Goal: Information Seeking & Learning: Learn about a topic

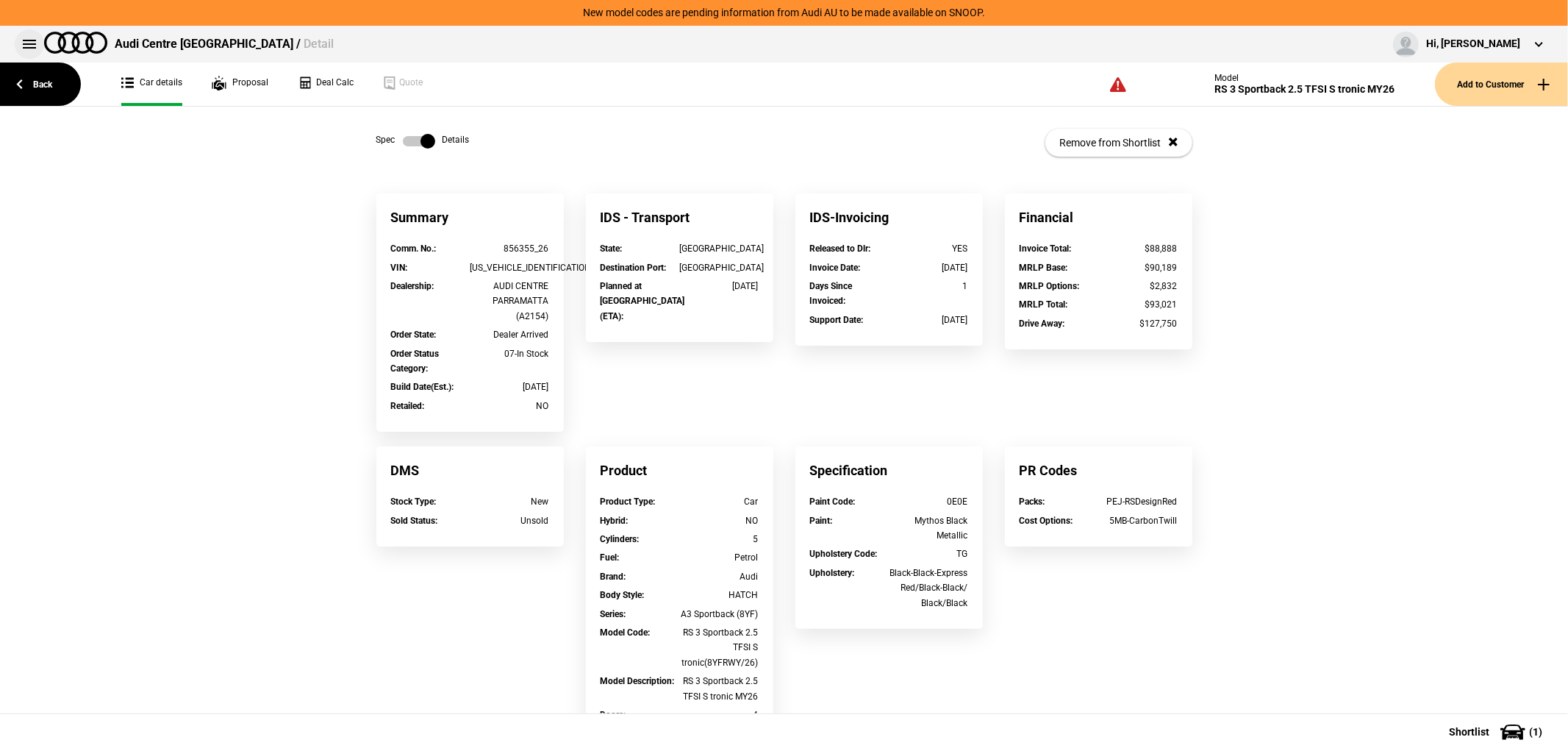
click at [37, 47] on button at bounding box center [29, 44] width 29 height 29
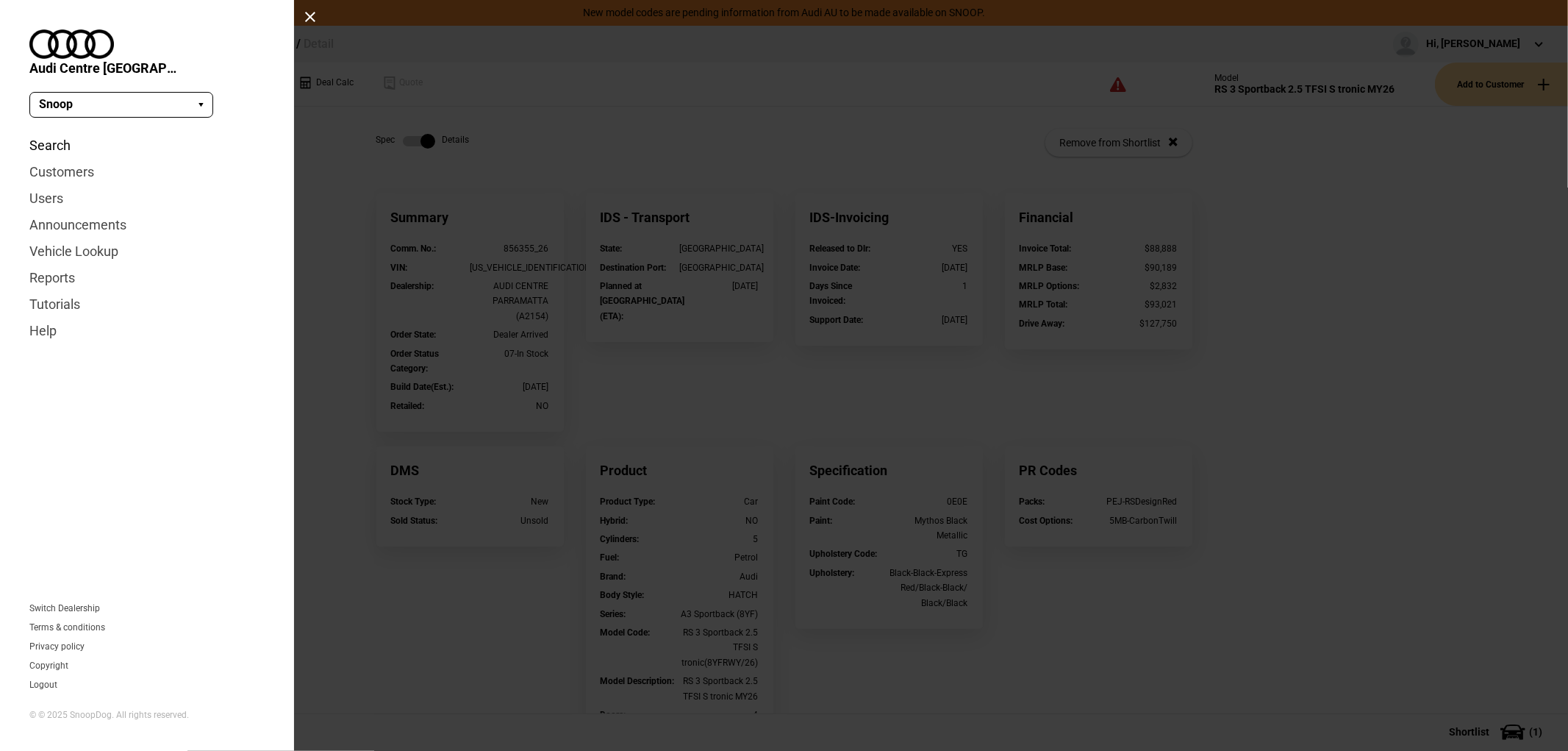
click at [65, 133] on link "Search" at bounding box center [147, 146] width 236 height 27
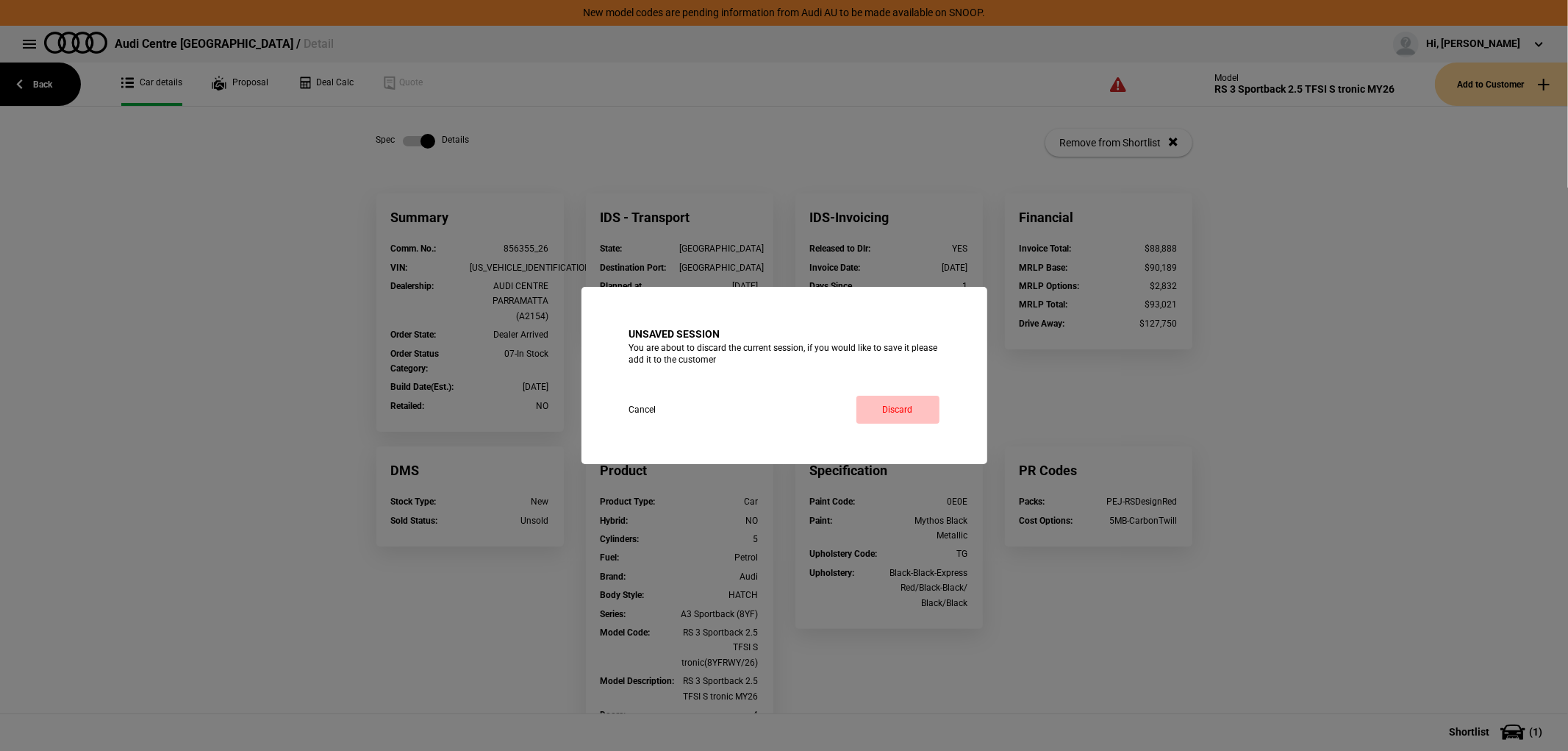
click at [883, 406] on link "Discard" at bounding box center [897, 409] width 83 height 28
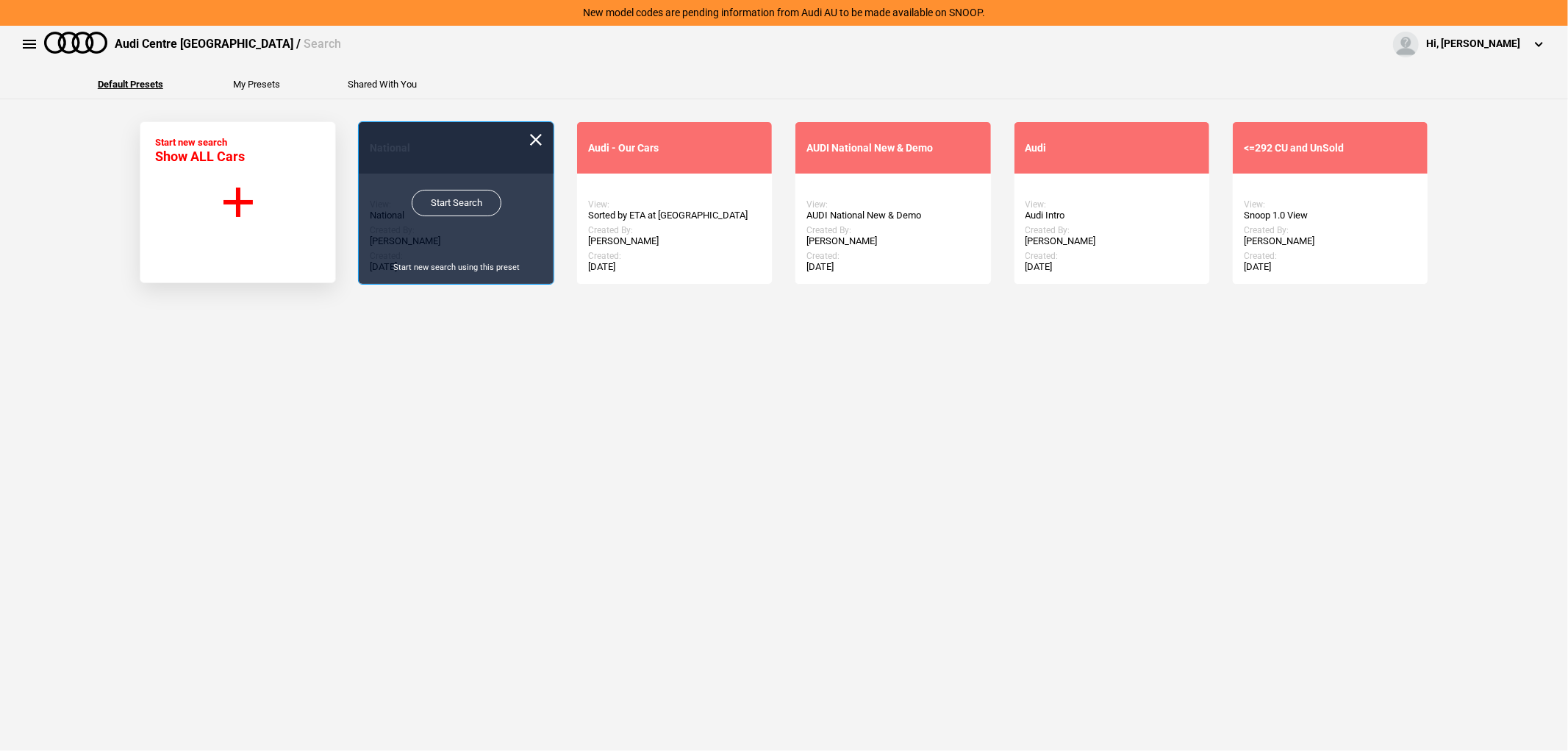
click at [459, 194] on link "Start Search" at bounding box center [456, 203] width 90 height 27
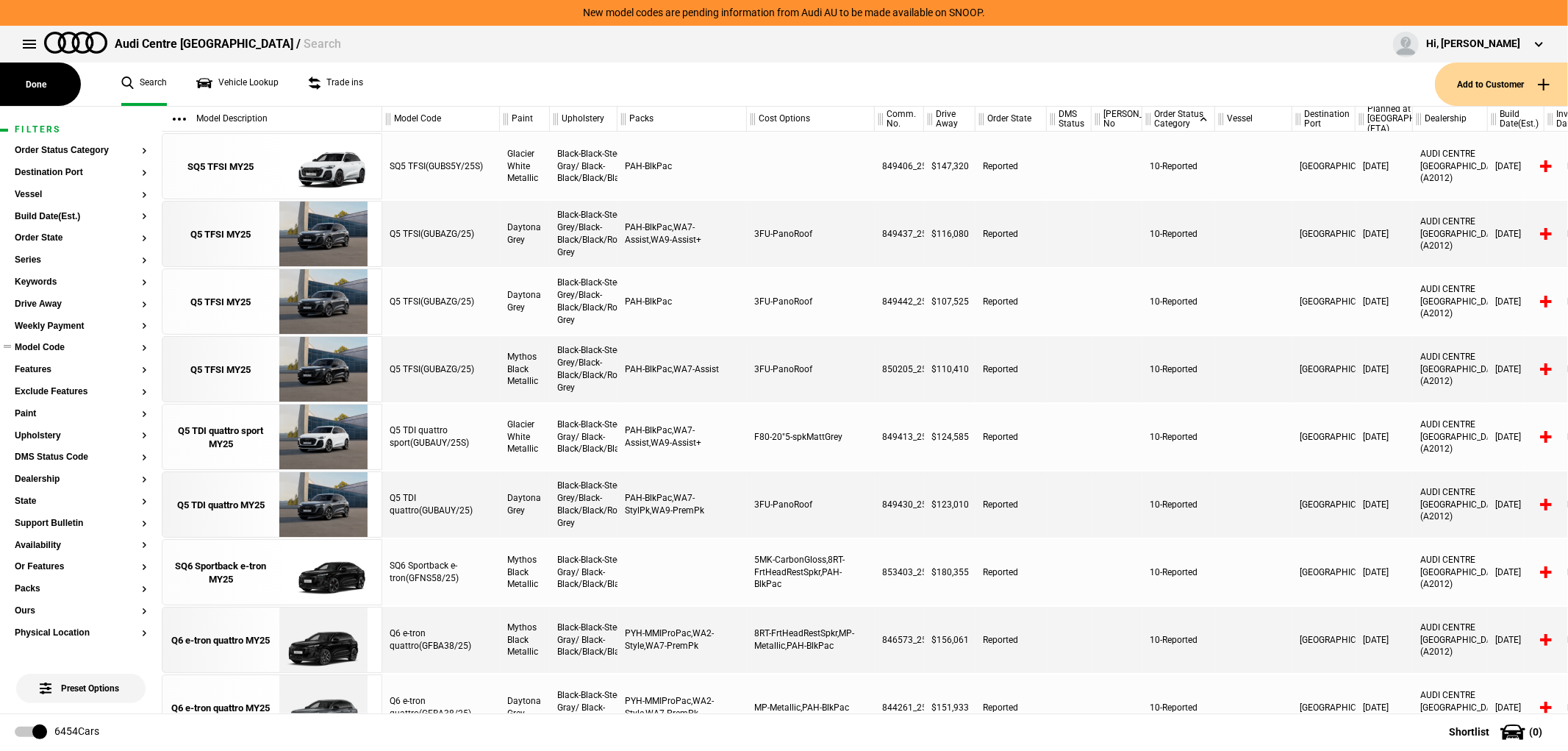
click at [63, 346] on button "Model Code" at bounding box center [81, 348] width 133 height 10
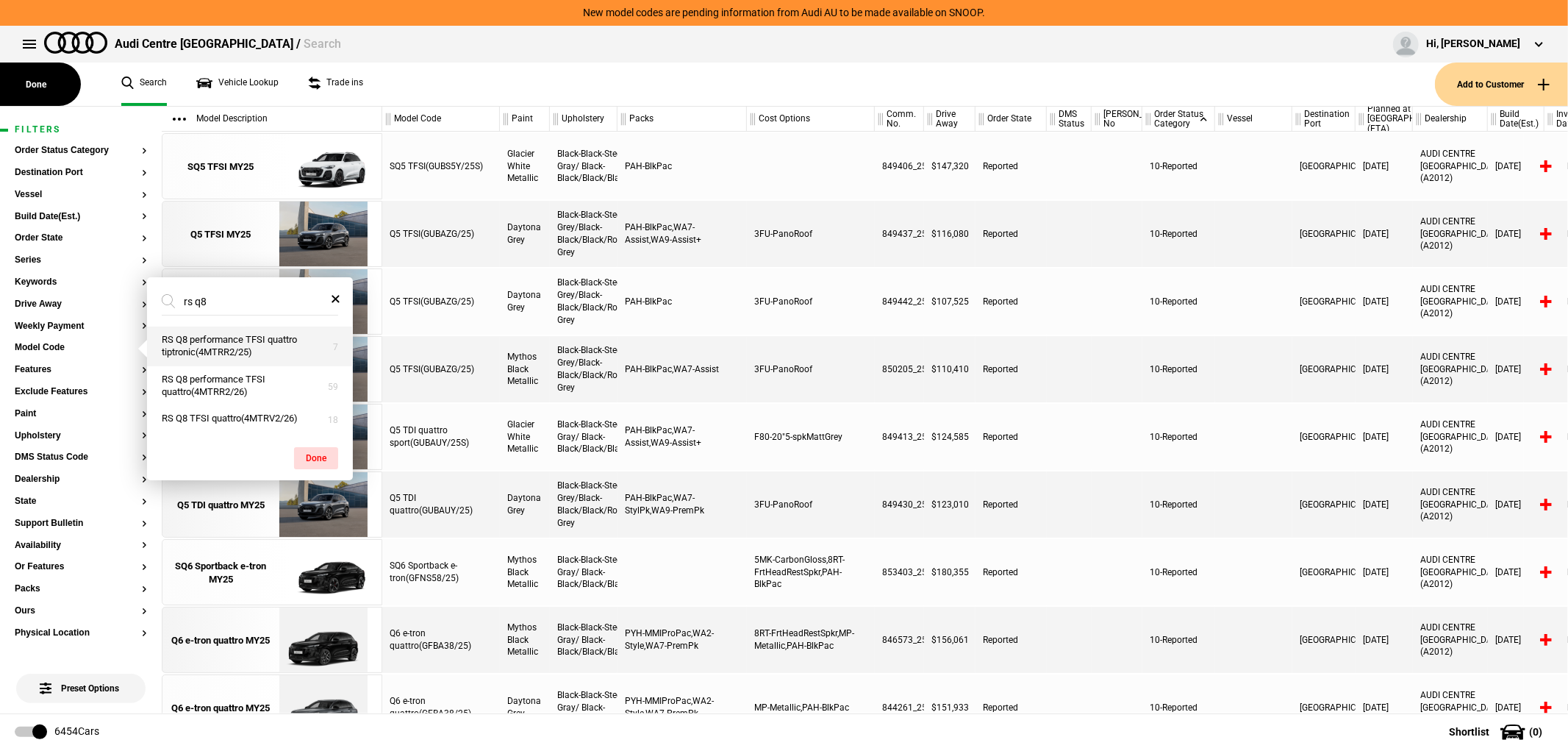
type input "rs q8"
click at [258, 348] on button "RS Q8 performance TFSI quattro tiptronic(4MTRR2/25)" at bounding box center [250, 346] width 206 height 40
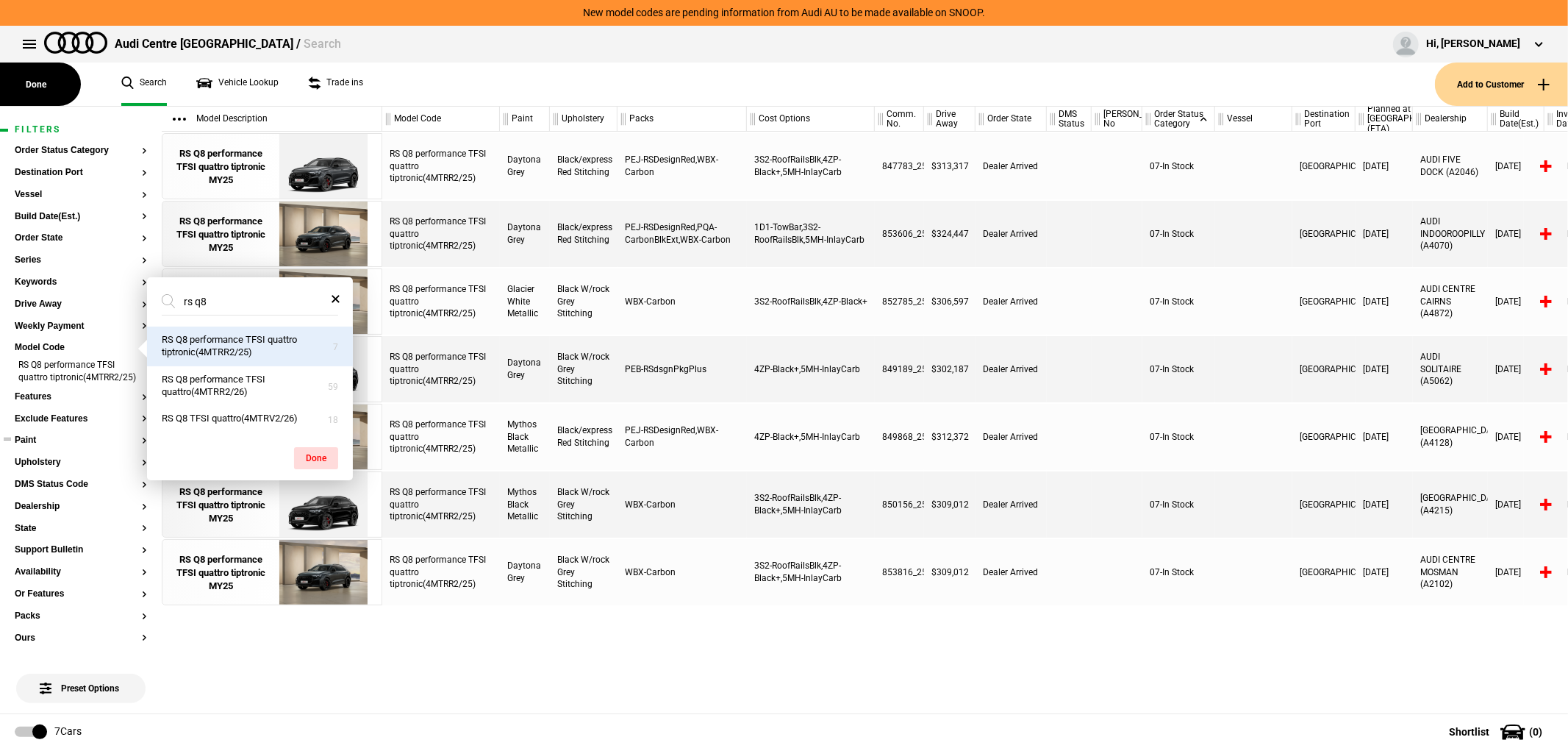
click at [53, 445] on button "Paint" at bounding box center [81, 440] width 133 height 10
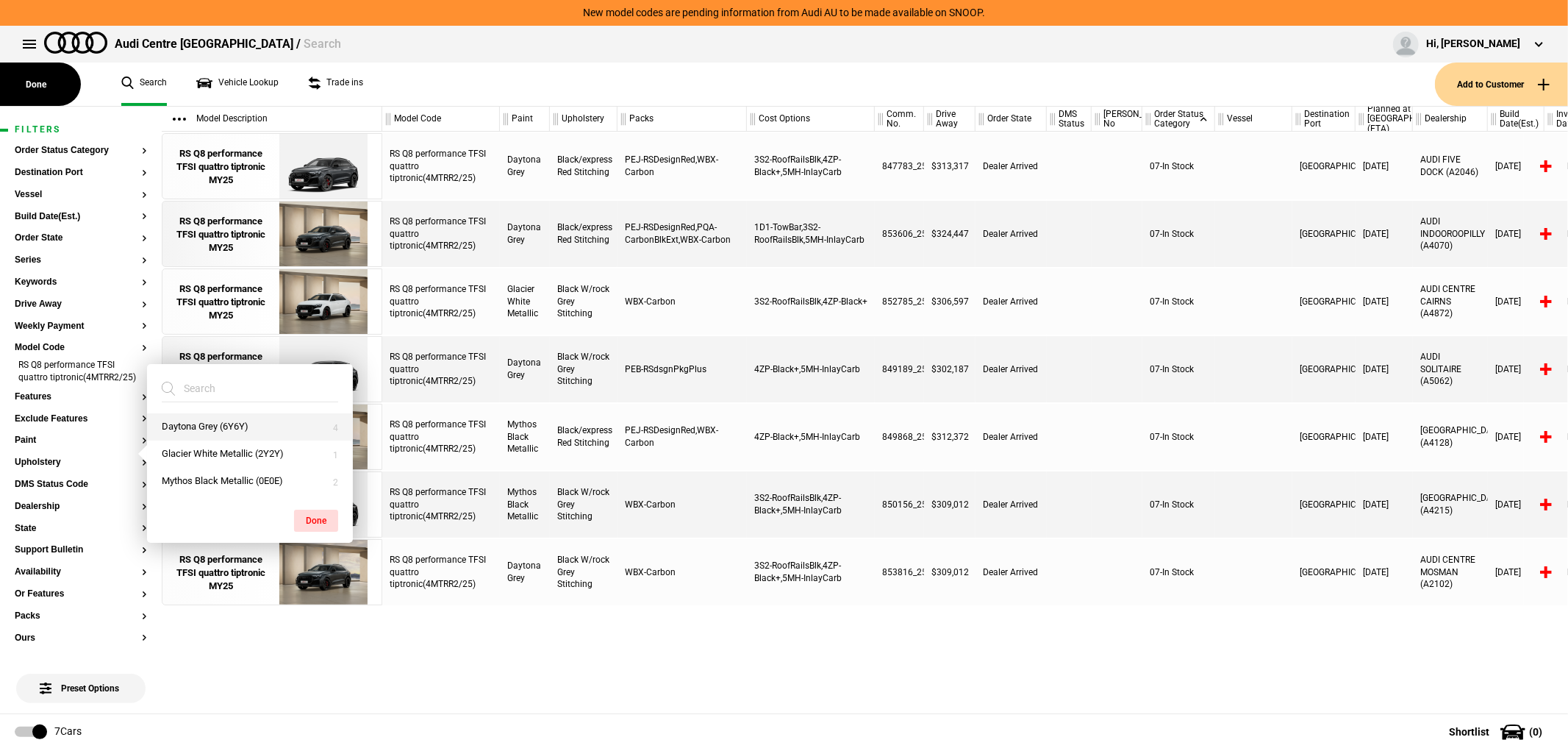
click at [241, 431] on button "Daytona Grey (6Y6Y)" at bounding box center [250, 426] width 206 height 27
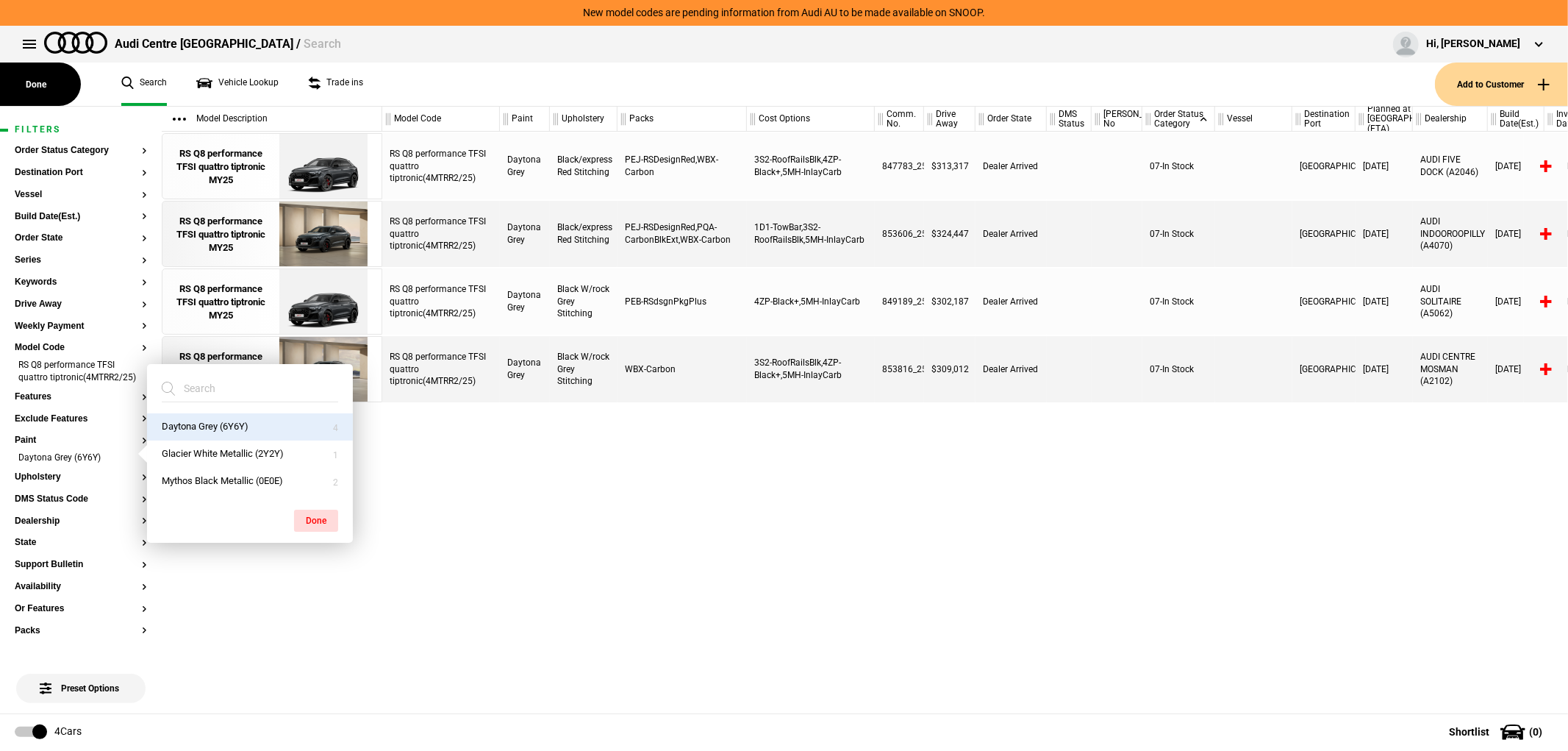
click at [768, 496] on div "RS Q8 performance TFSI quattro tiptronic(4MTRR2/25) Daytona Grey Black/express …" at bounding box center [975, 423] width 1186 height 582
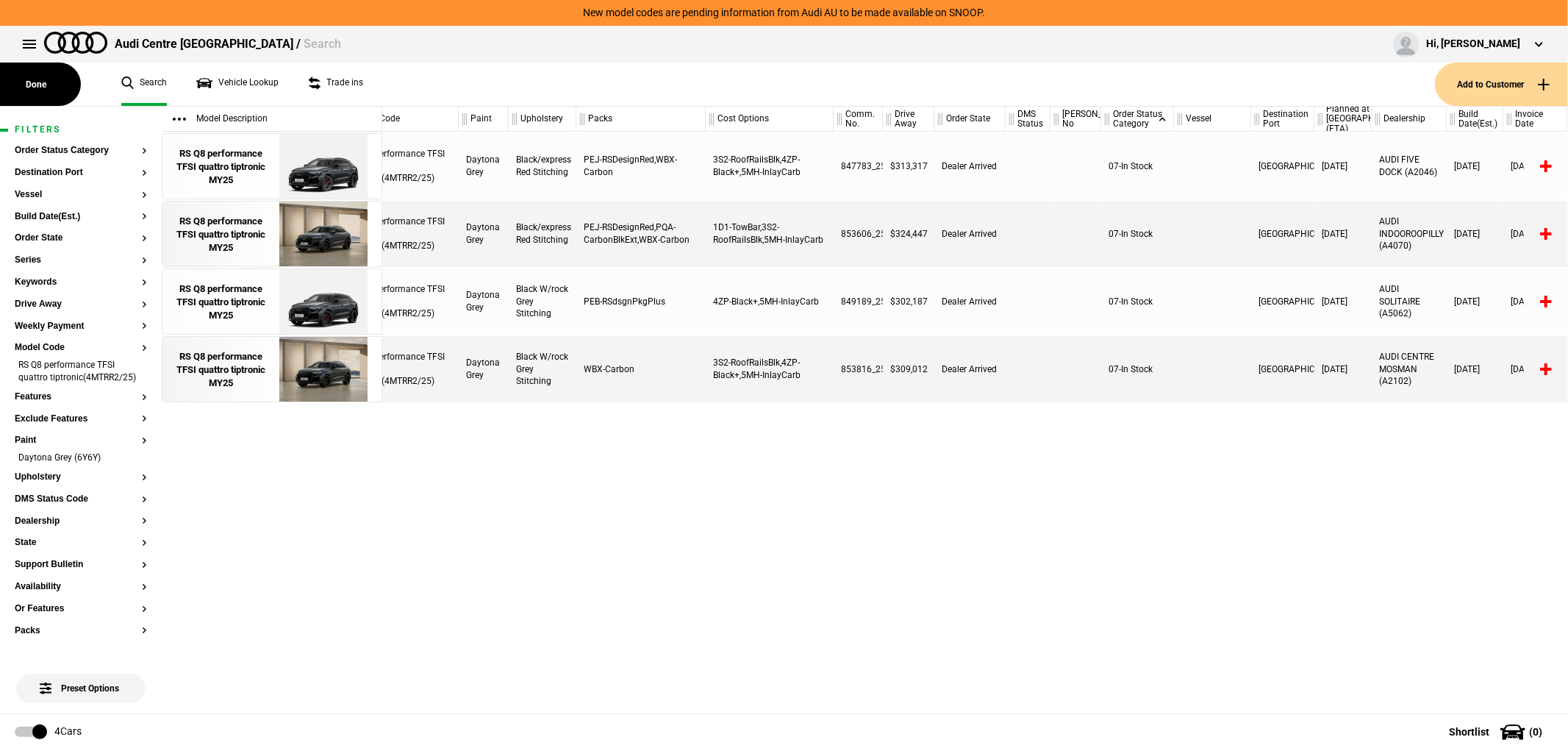
scroll to position [0, 35]
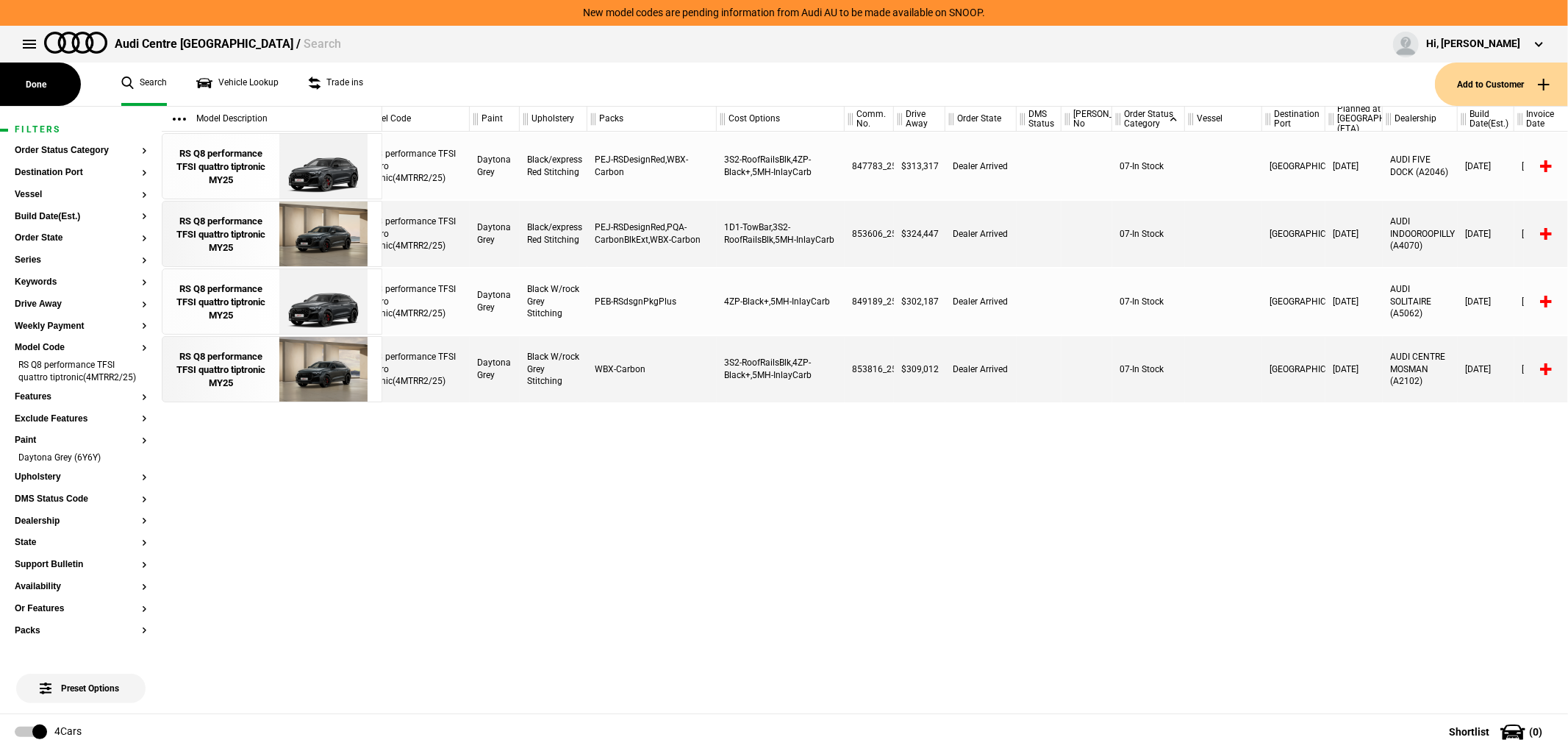
click at [805, 563] on div "RS Q8 performance TFSI quattro tiptronic(4MTRR2/25) Daytona Grey Black/express …" at bounding box center [975, 423] width 1186 height 582
click at [325, 306] on img at bounding box center [322, 302] width 102 height 66
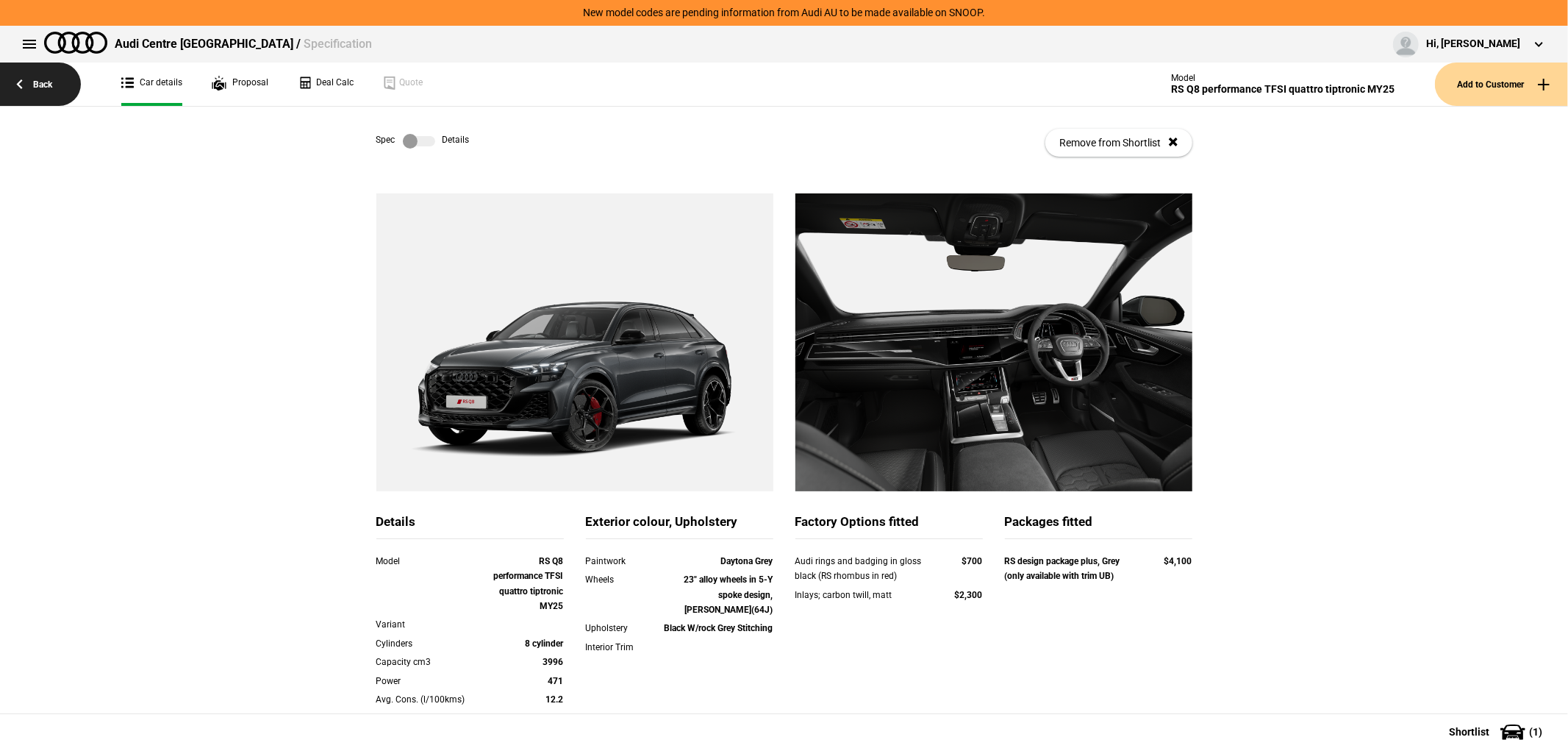
click at [46, 92] on link "Back" at bounding box center [40, 84] width 81 height 43
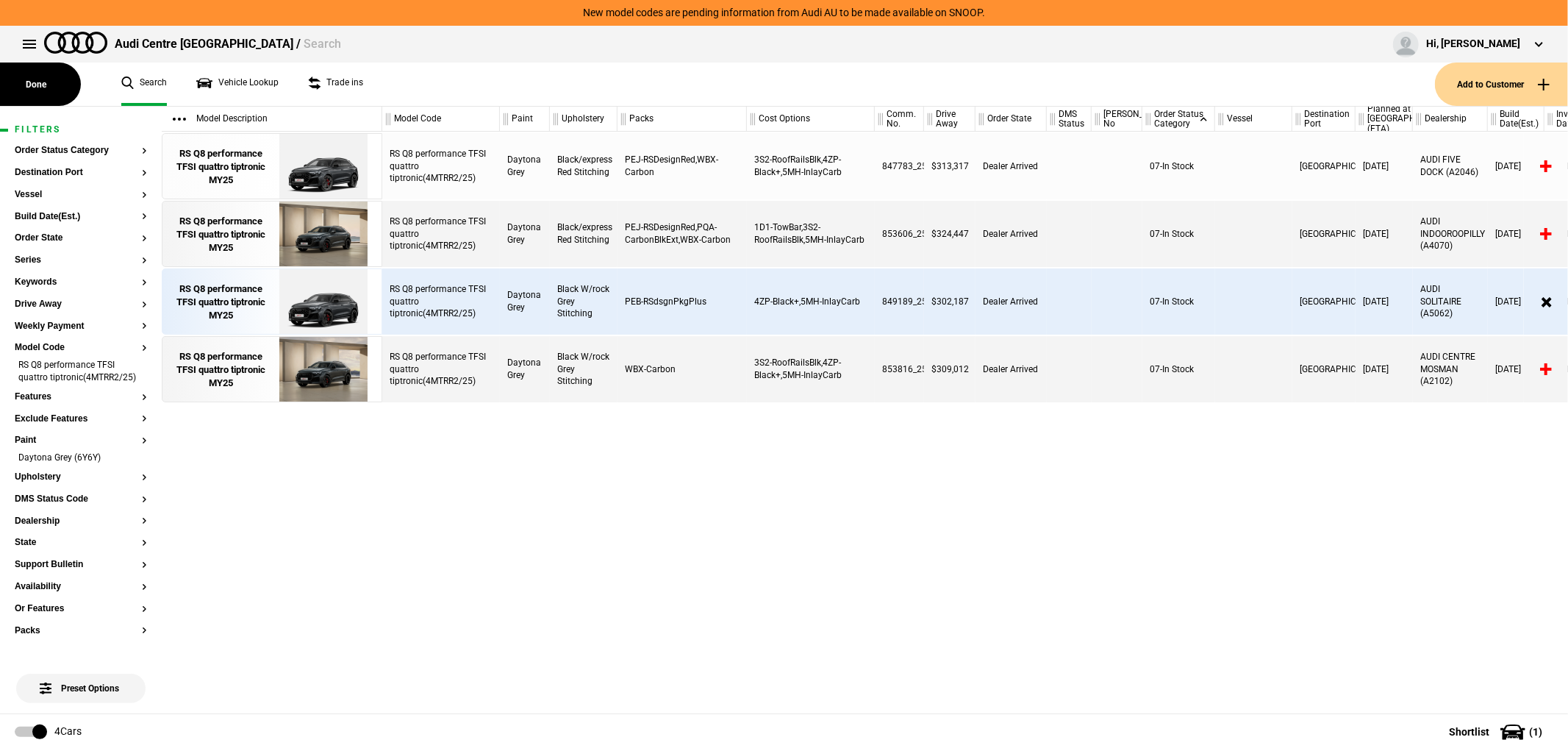
scroll to position [0, 24]
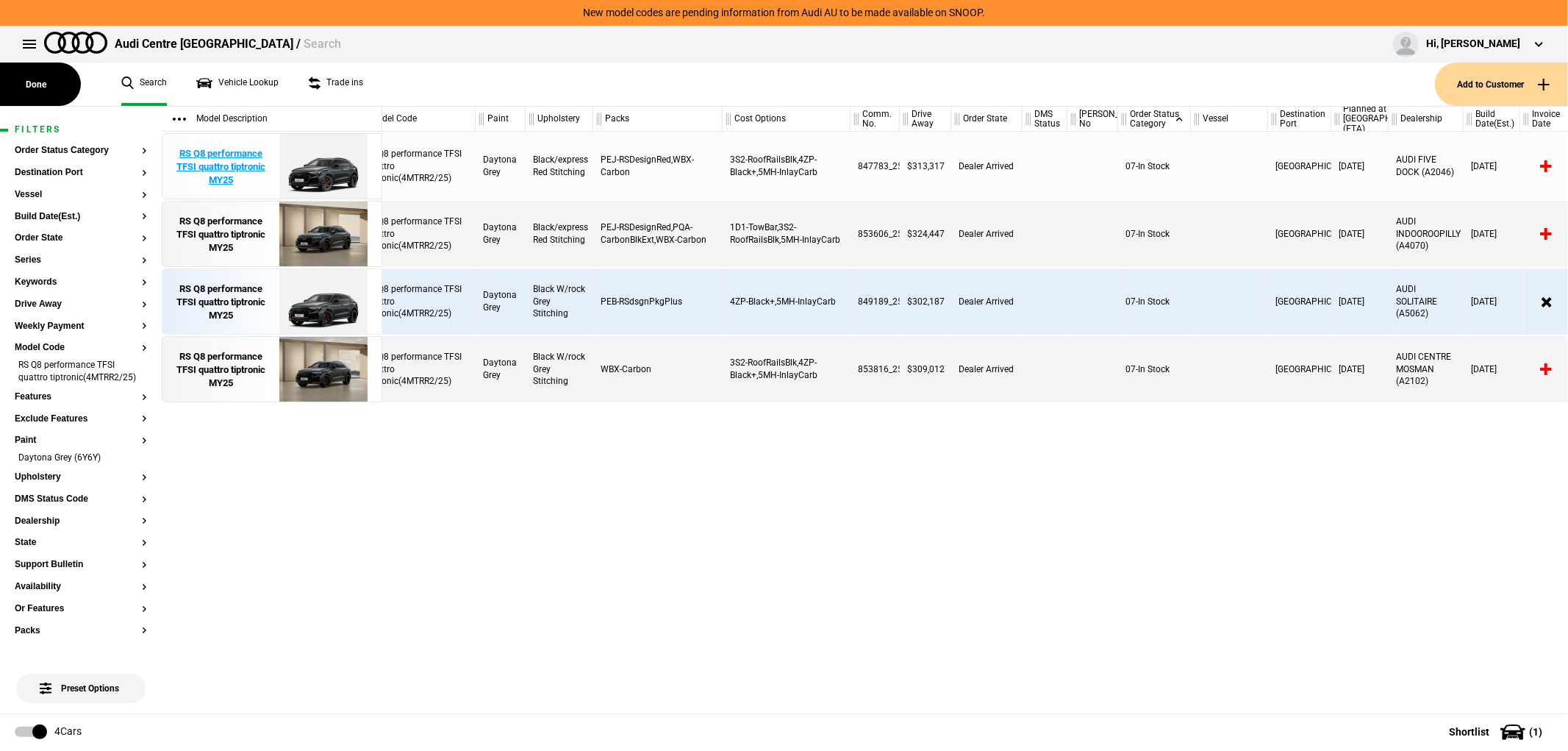
click at [319, 177] on img at bounding box center [322, 167] width 102 height 66
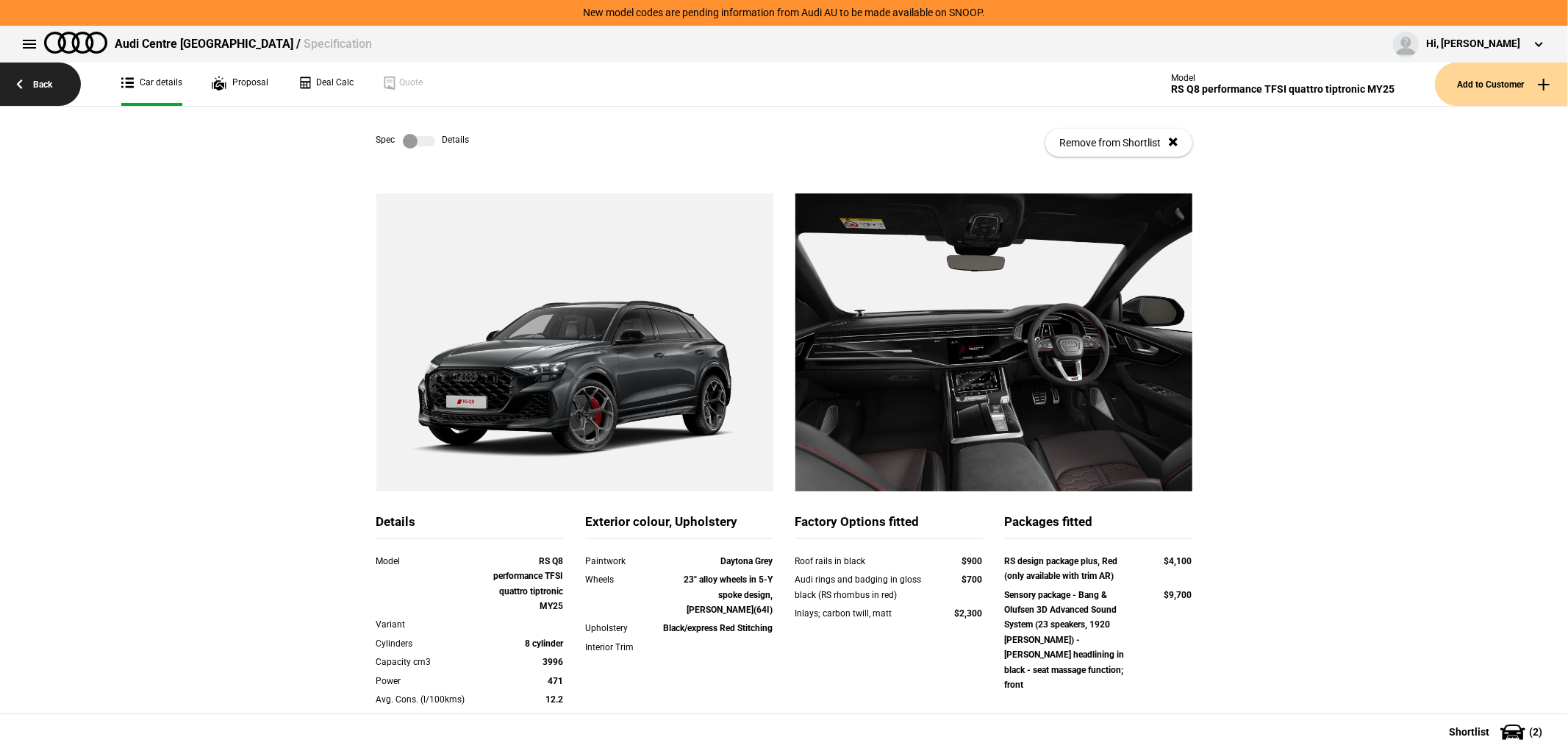
click at [57, 78] on link "Back" at bounding box center [40, 84] width 81 height 43
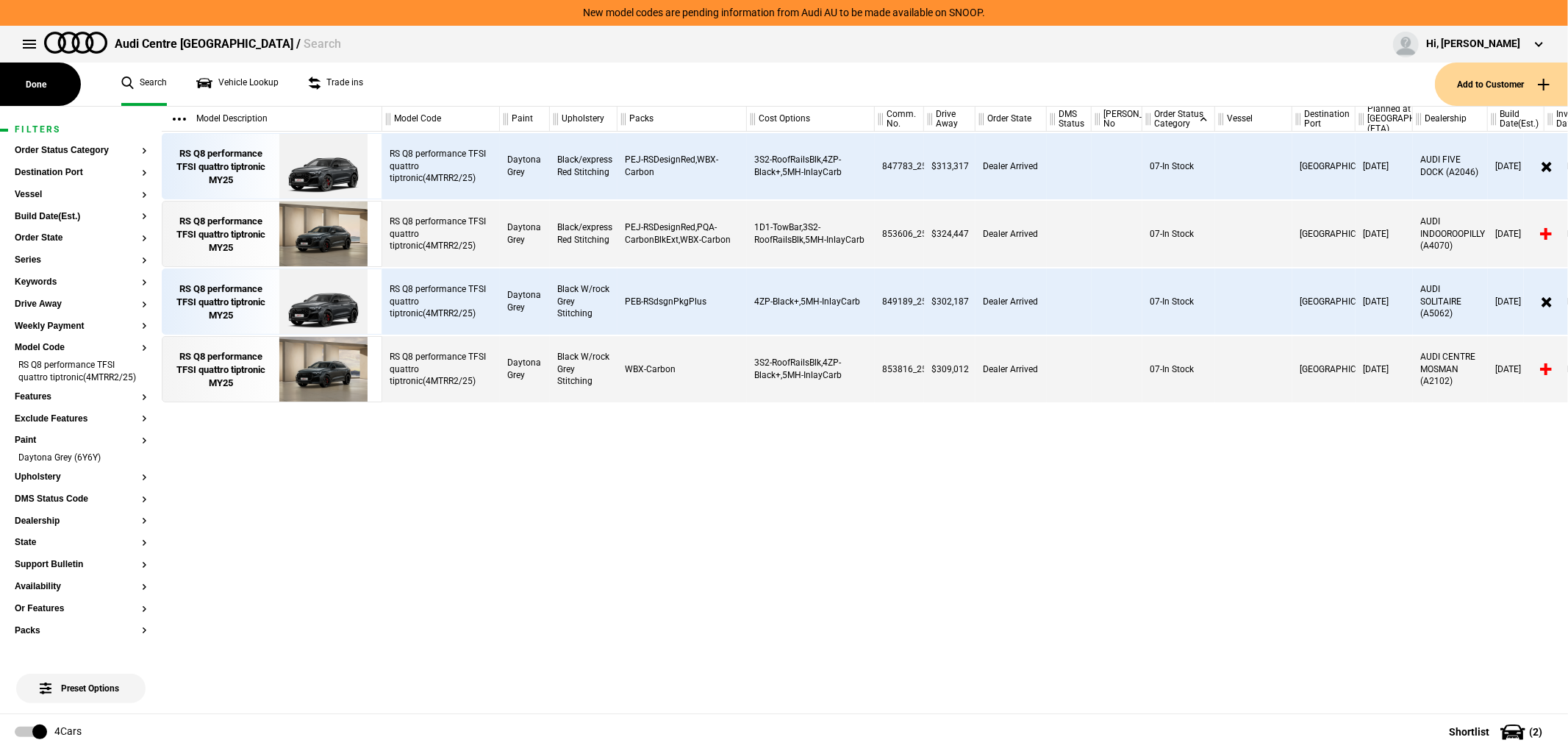
scroll to position [0, 24]
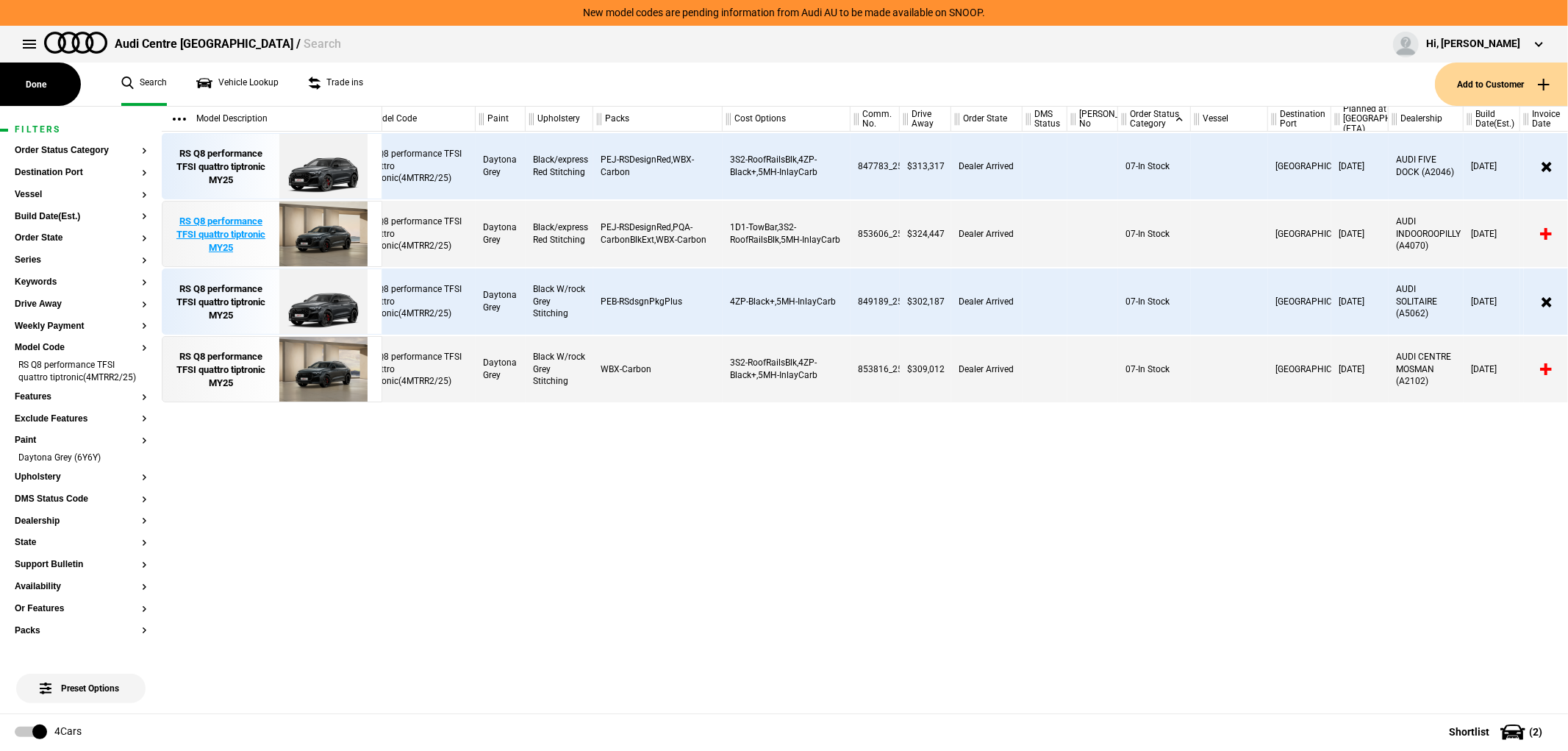
click at [303, 230] on img at bounding box center [322, 235] width 102 height 66
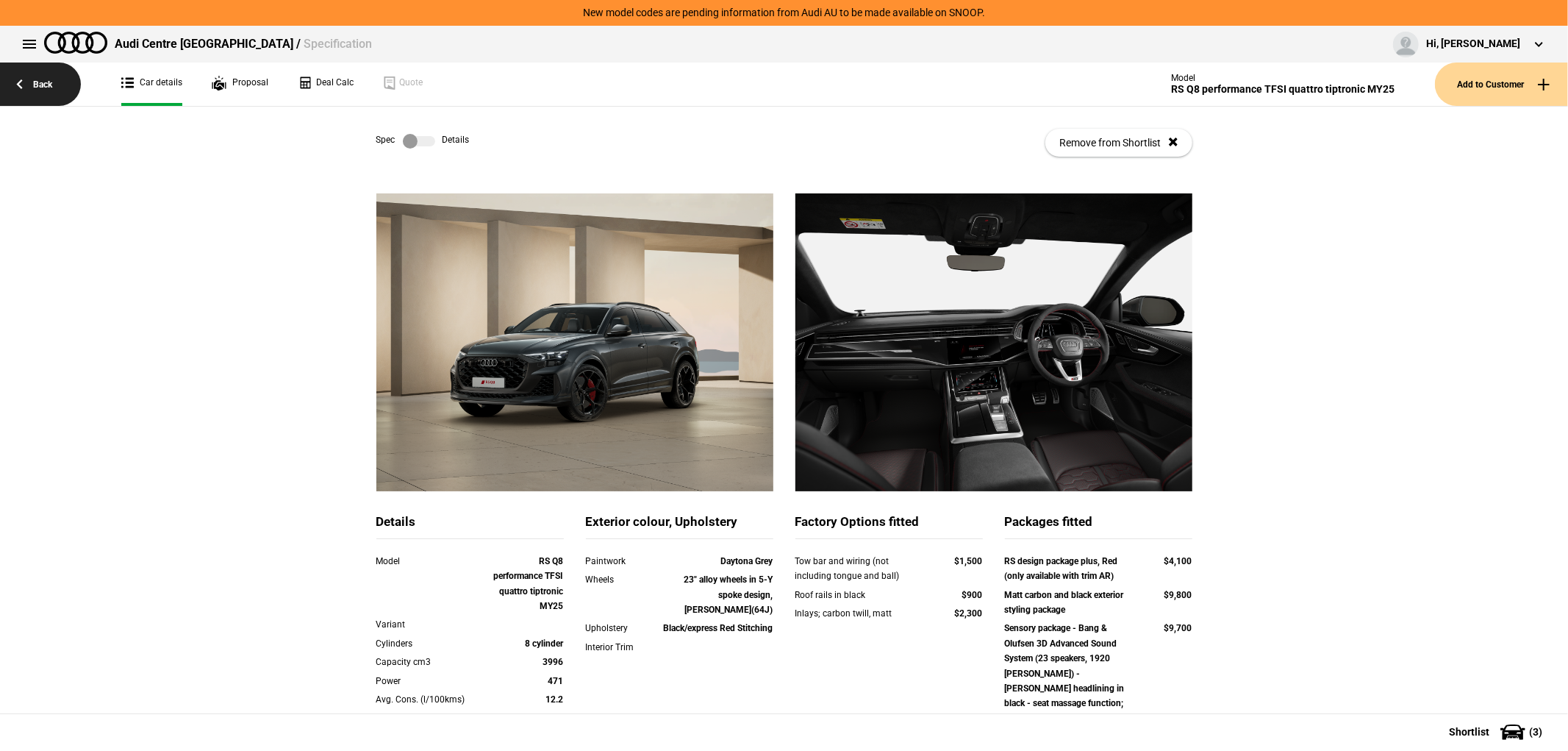
click at [43, 92] on link "Back" at bounding box center [40, 84] width 81 height 43
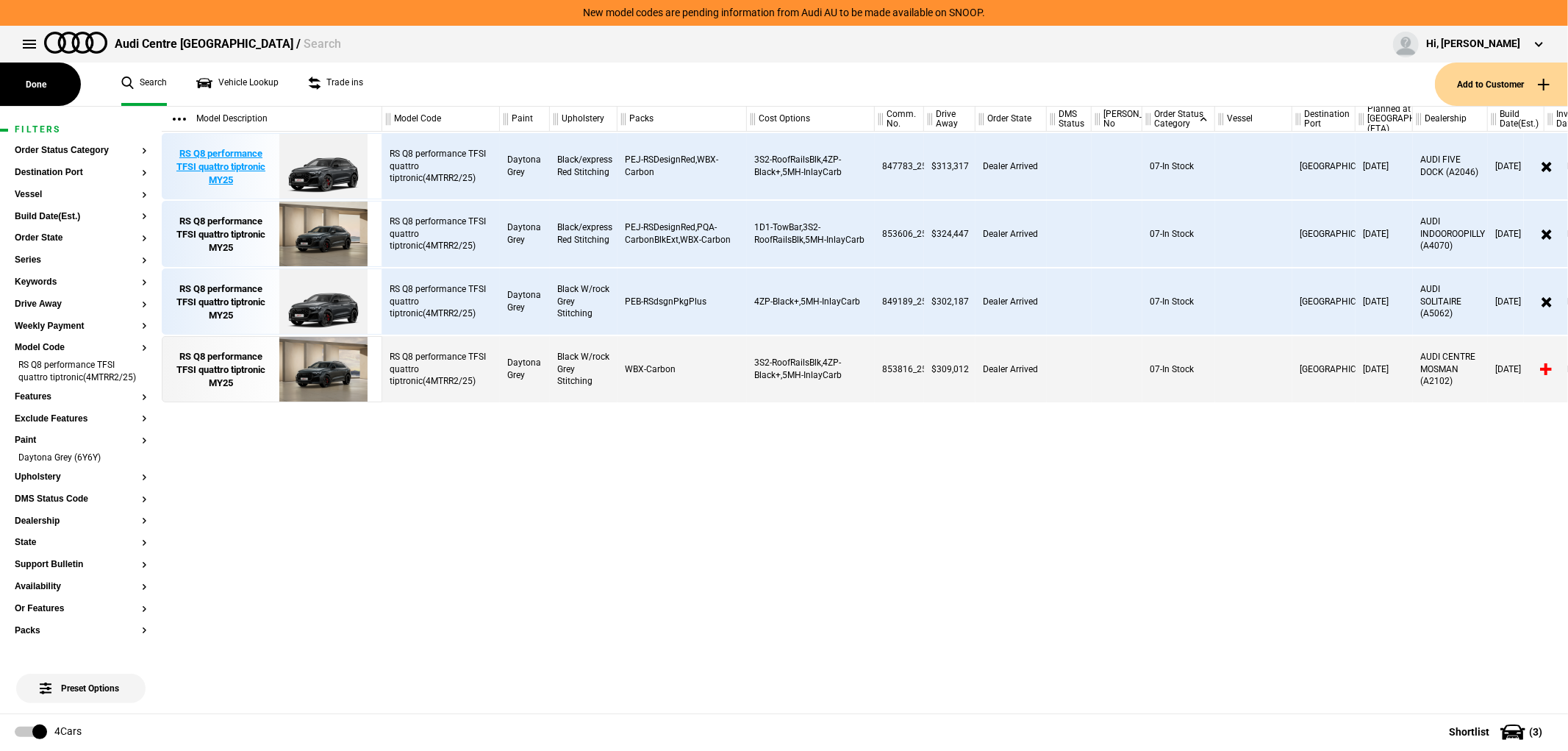
scroll to position [0, 24]
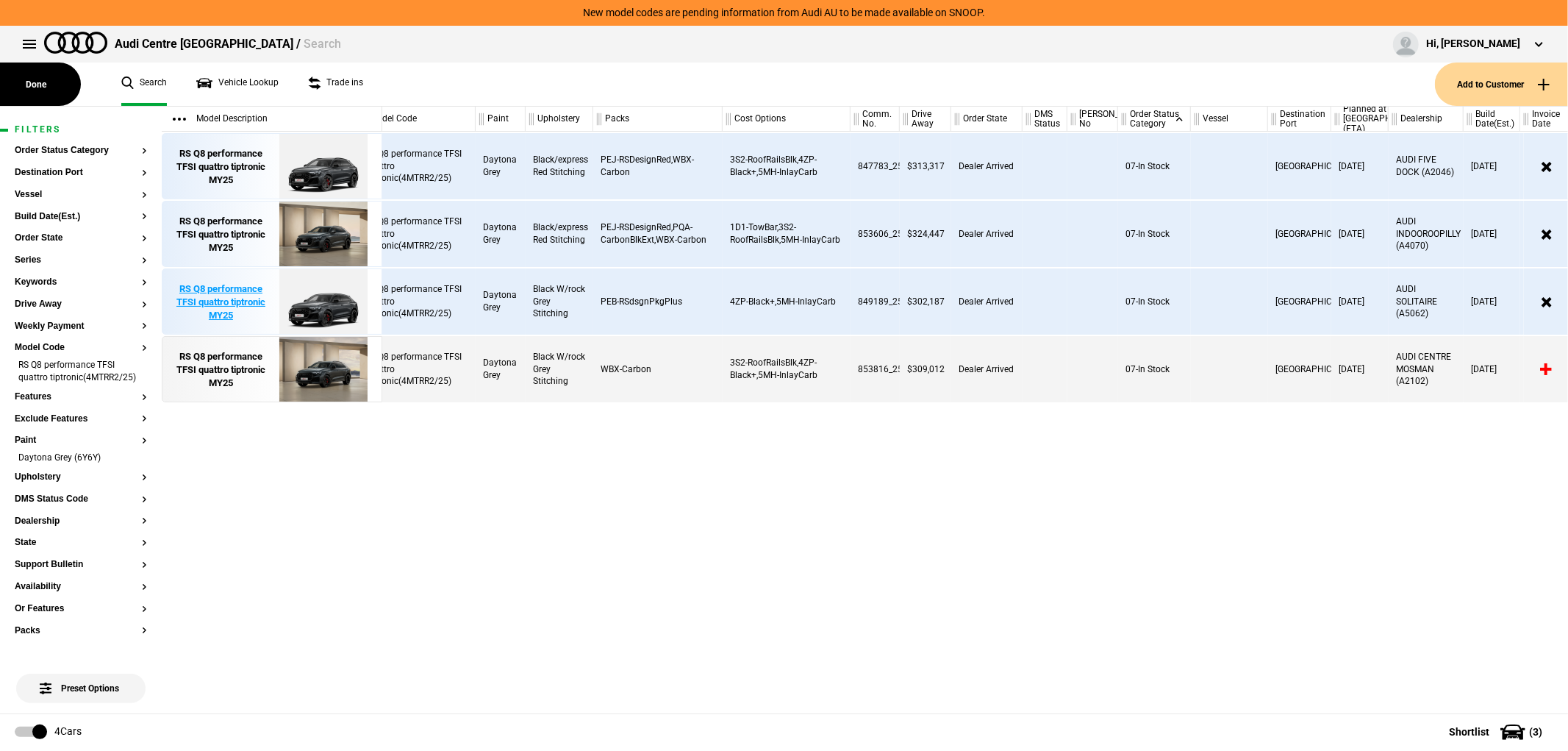
click at [328, 297] on img at bounding box center [322, 302] width 102 height 66
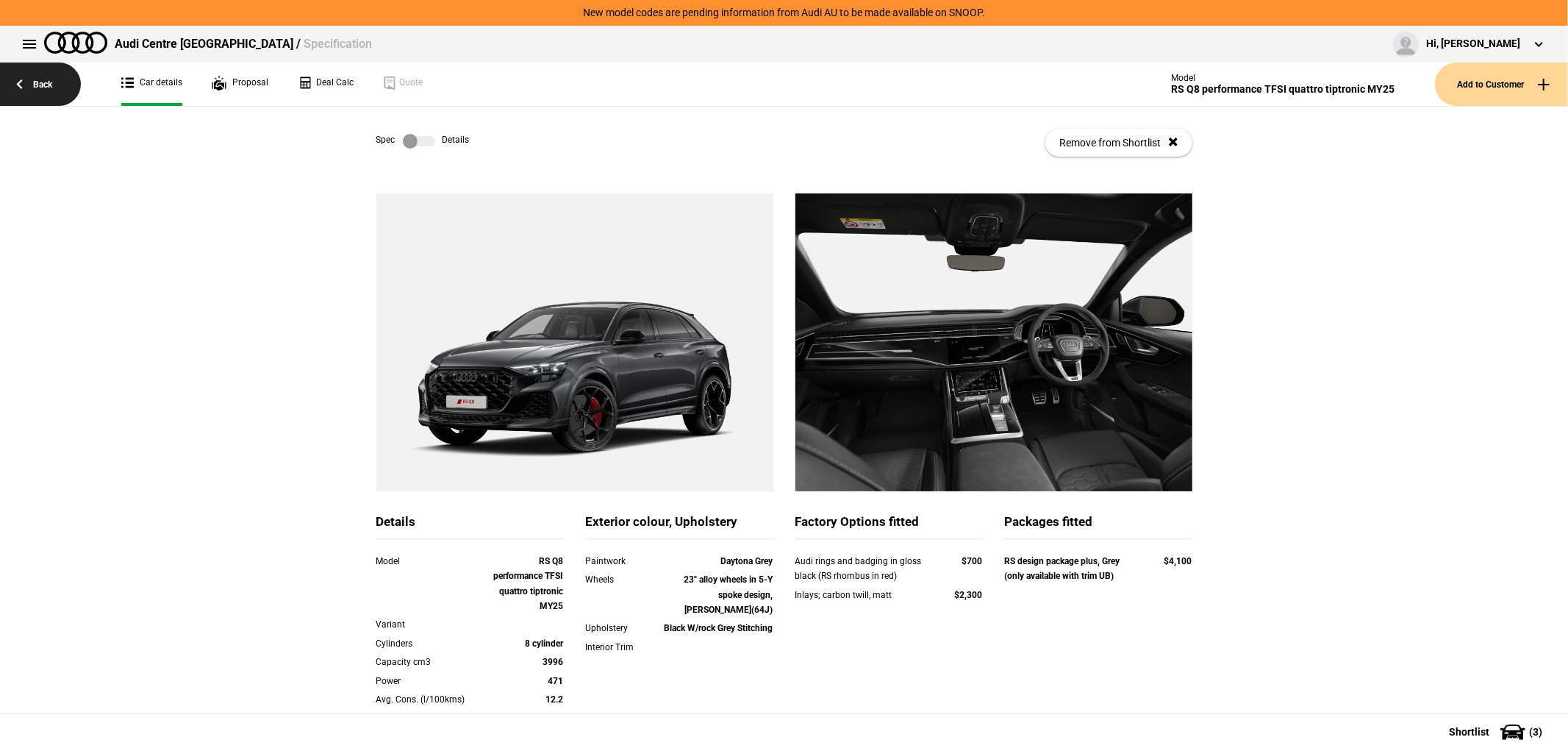
click at [62, 93] on link "Back" at bounding box center [40, 84] width 81 height 43
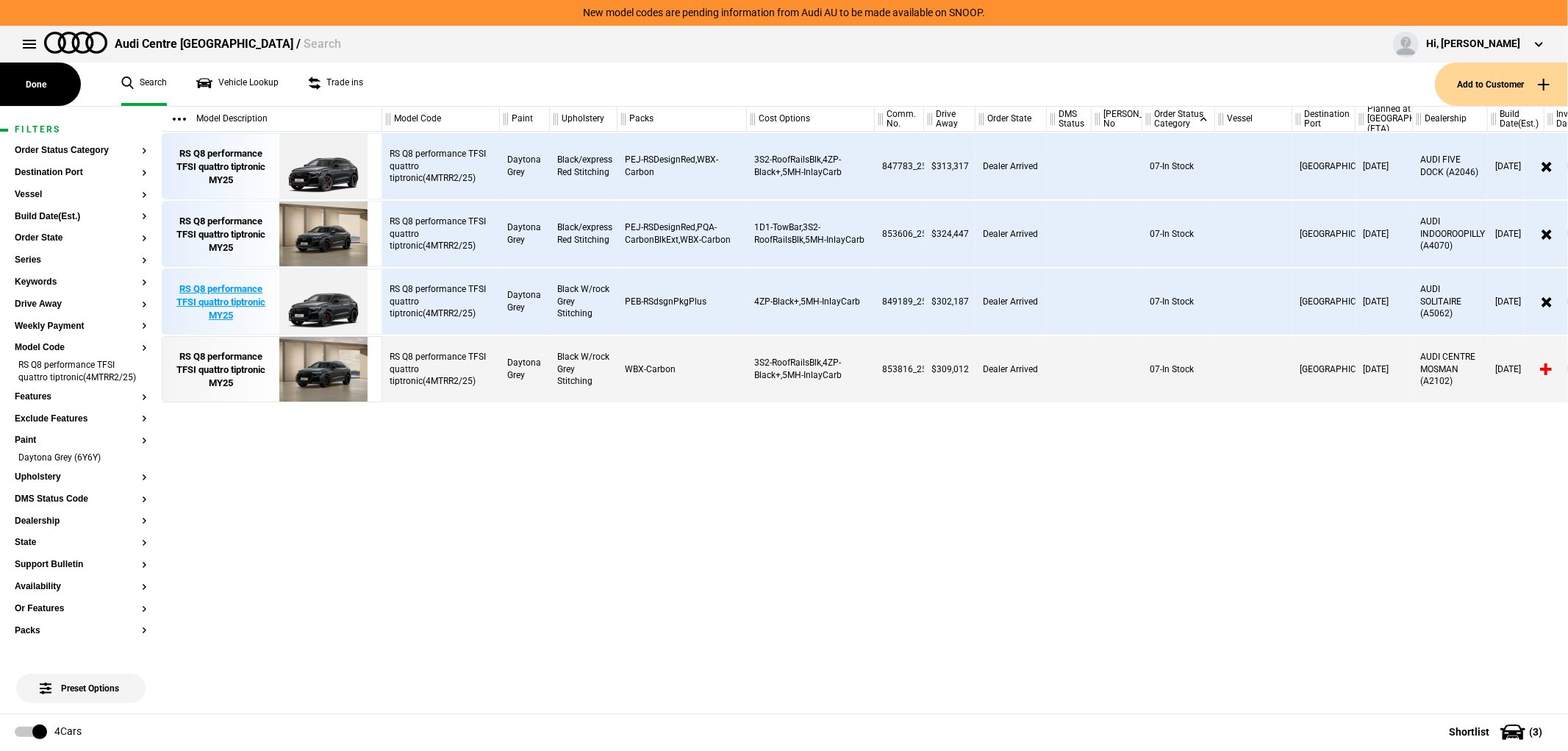
scroll to position [0, 24]
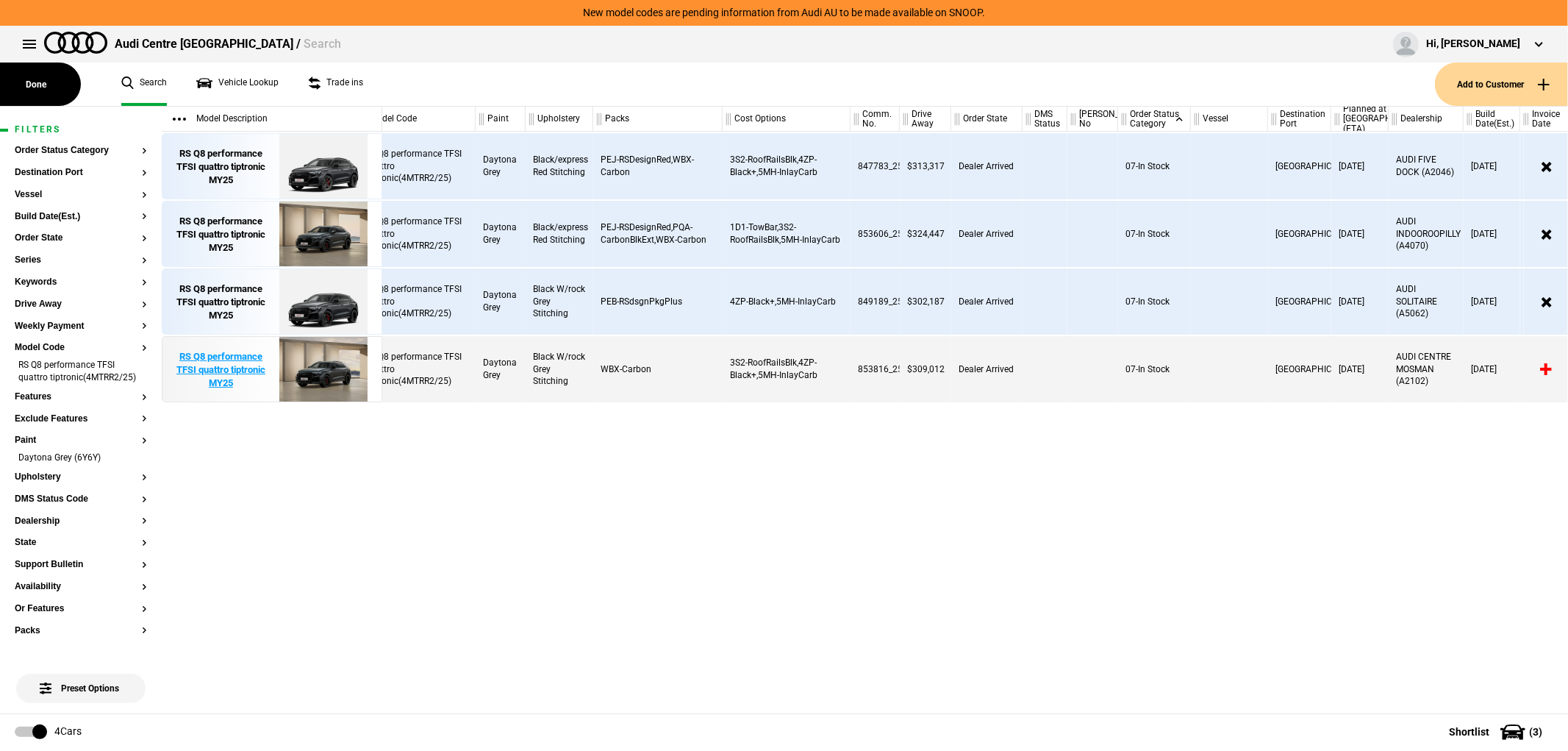
click at [327, 367] on img at bounding box center [322, 370] width 102 height 66
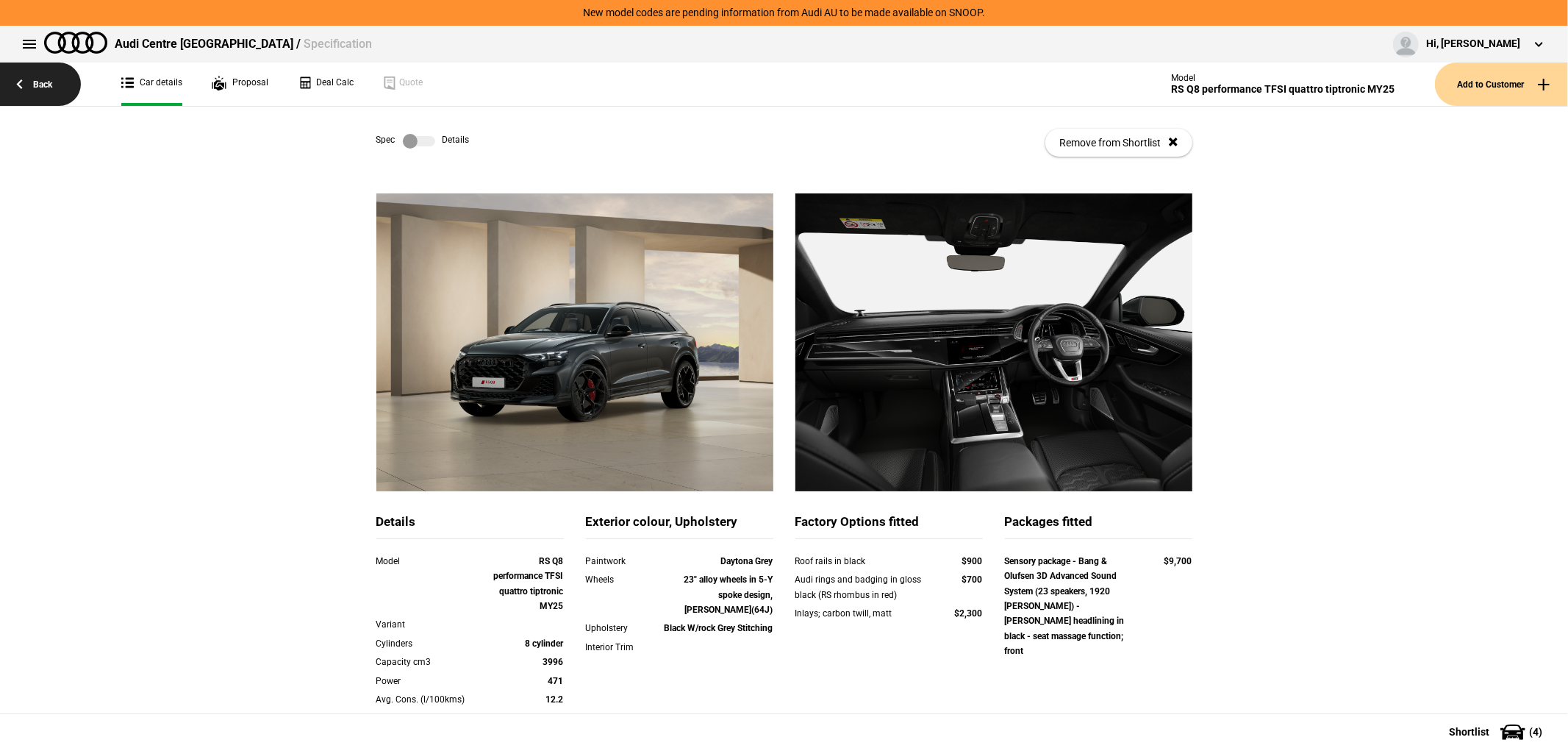
click at [68, 83] on link "Back" at bounding box center [40, 84] width 81 height 43
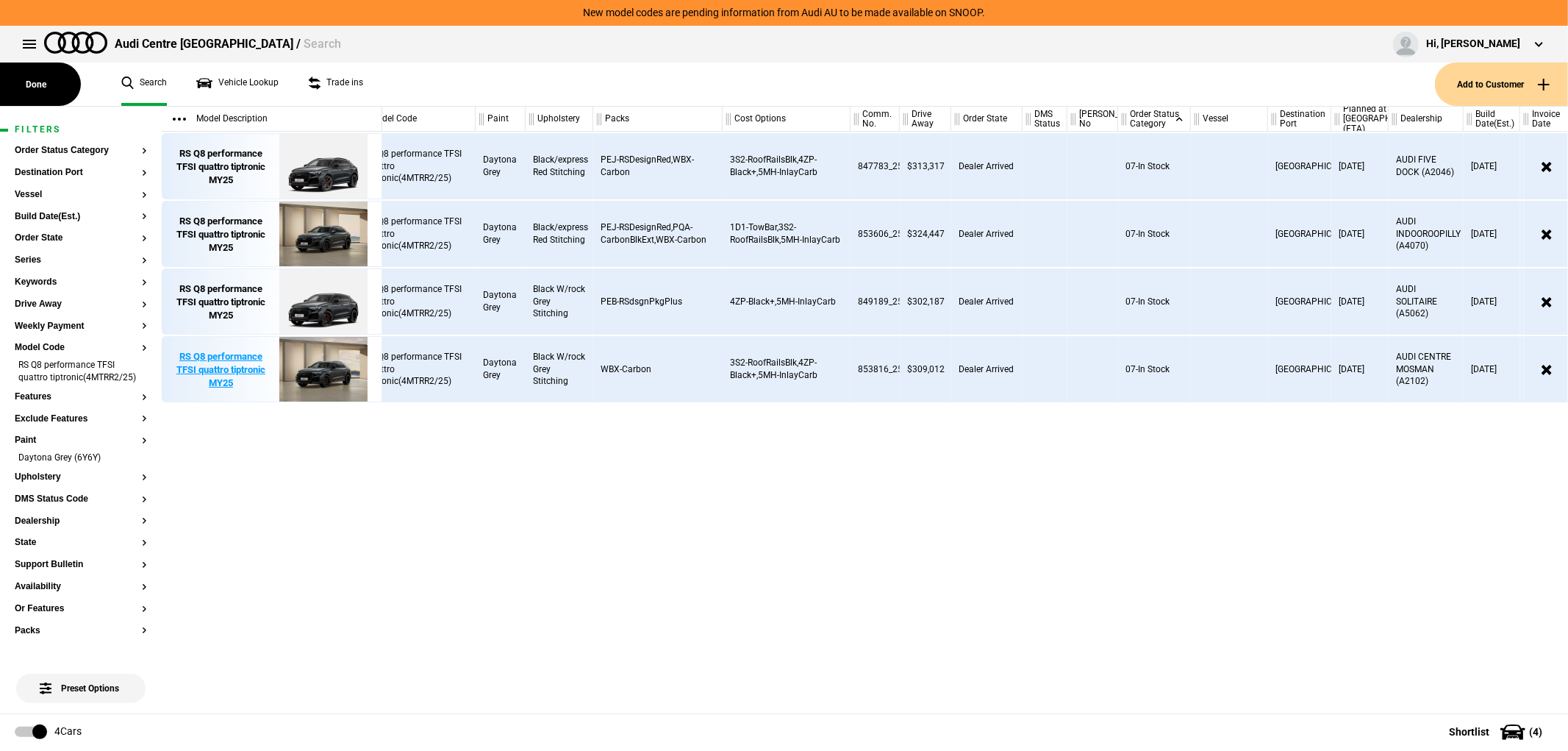
click at [350, 378] on img at bounding box center [322, 370] width 102 height 66
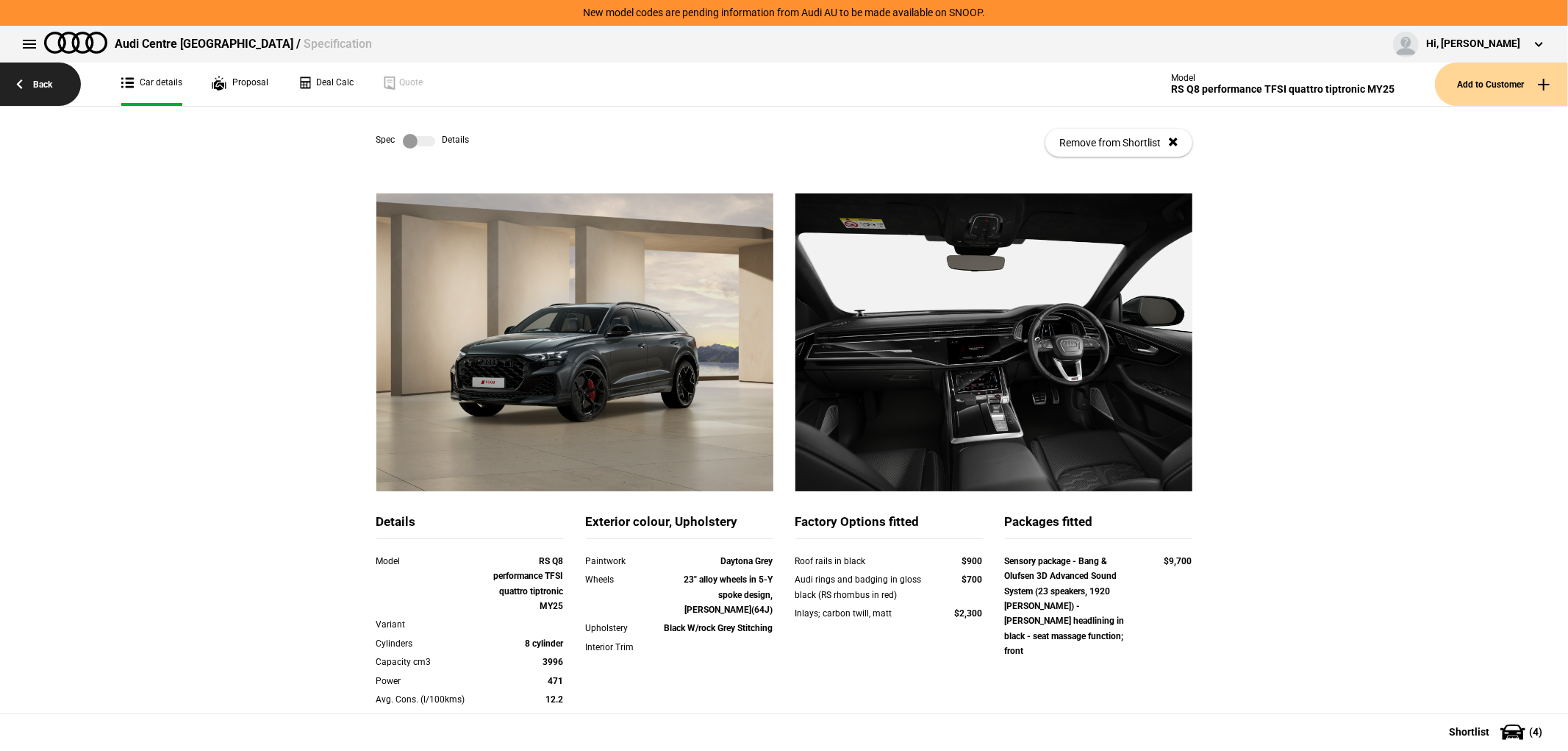
click at [66, 100] on link "Back" at bounding box center [40, 84] width 81 height 43
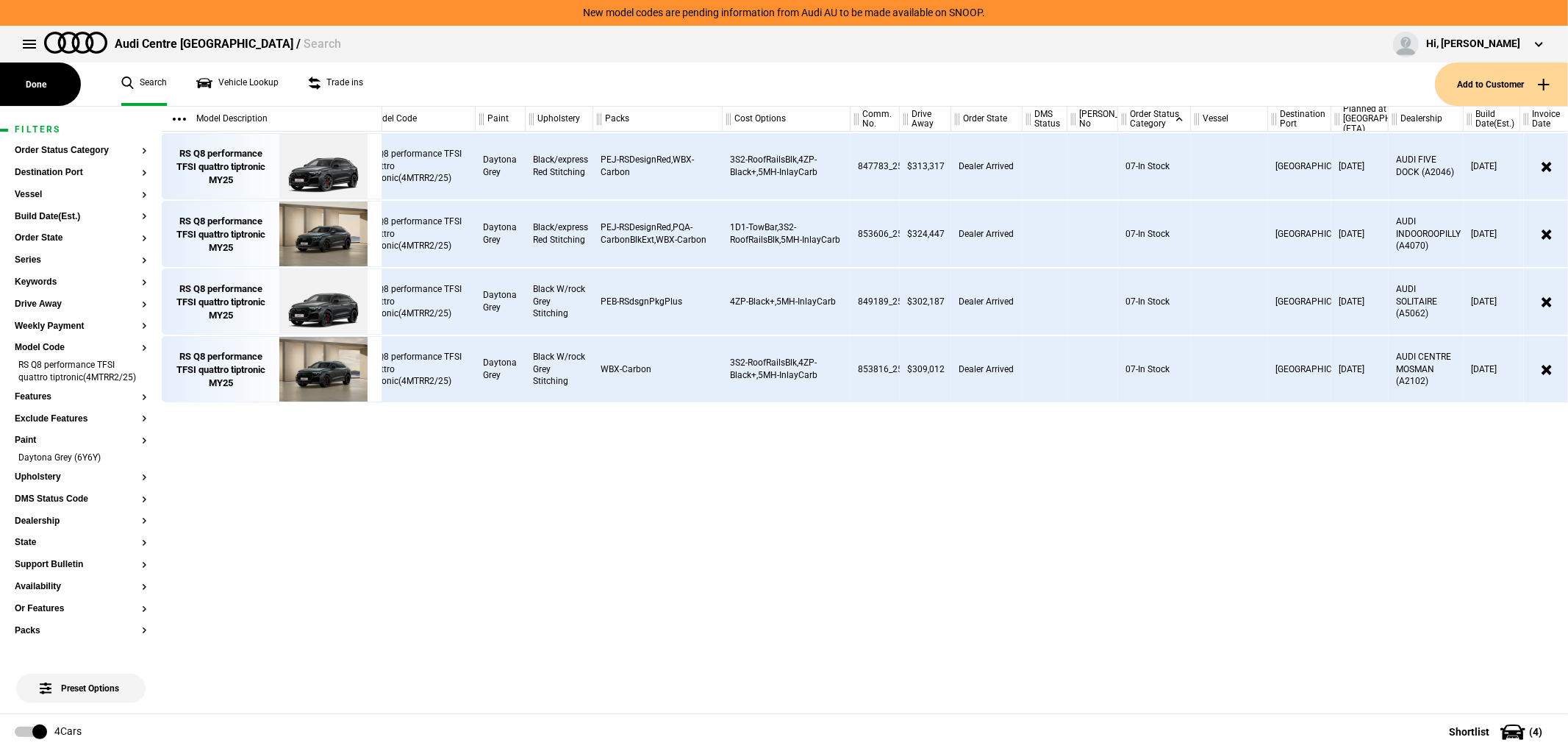
click at [680, 577] on div "RS Q8 performance TFSI quattro tiptronic(4MTRR2/25) Daytona Grey Black/express …" at bounding box center [975, 423] width 1186 height 582
click at [350, 362] on img at bounding box center [322, 370] width 102 height 66
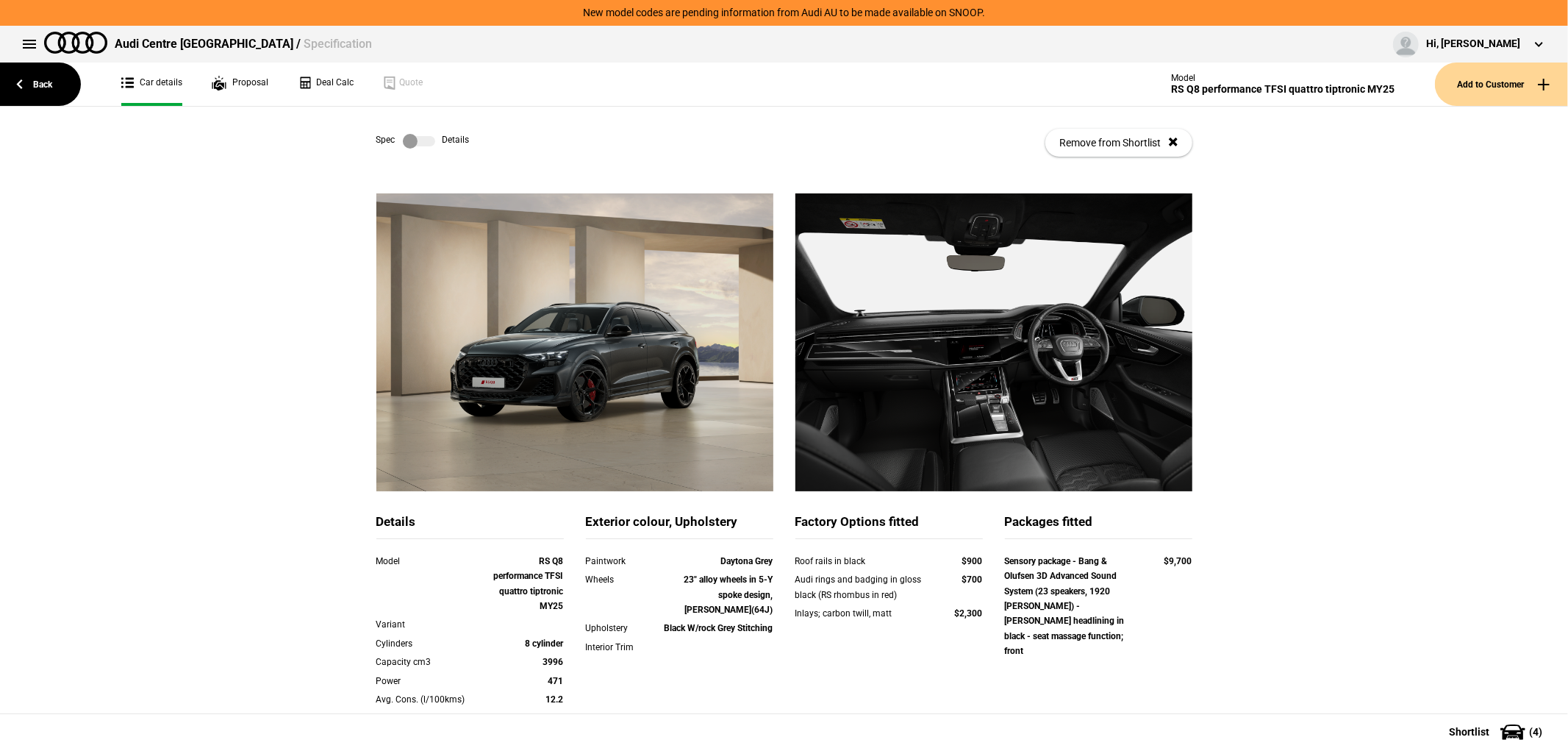
click at [425, 143] on label at bounding box center [419, 141] width 32 height 15
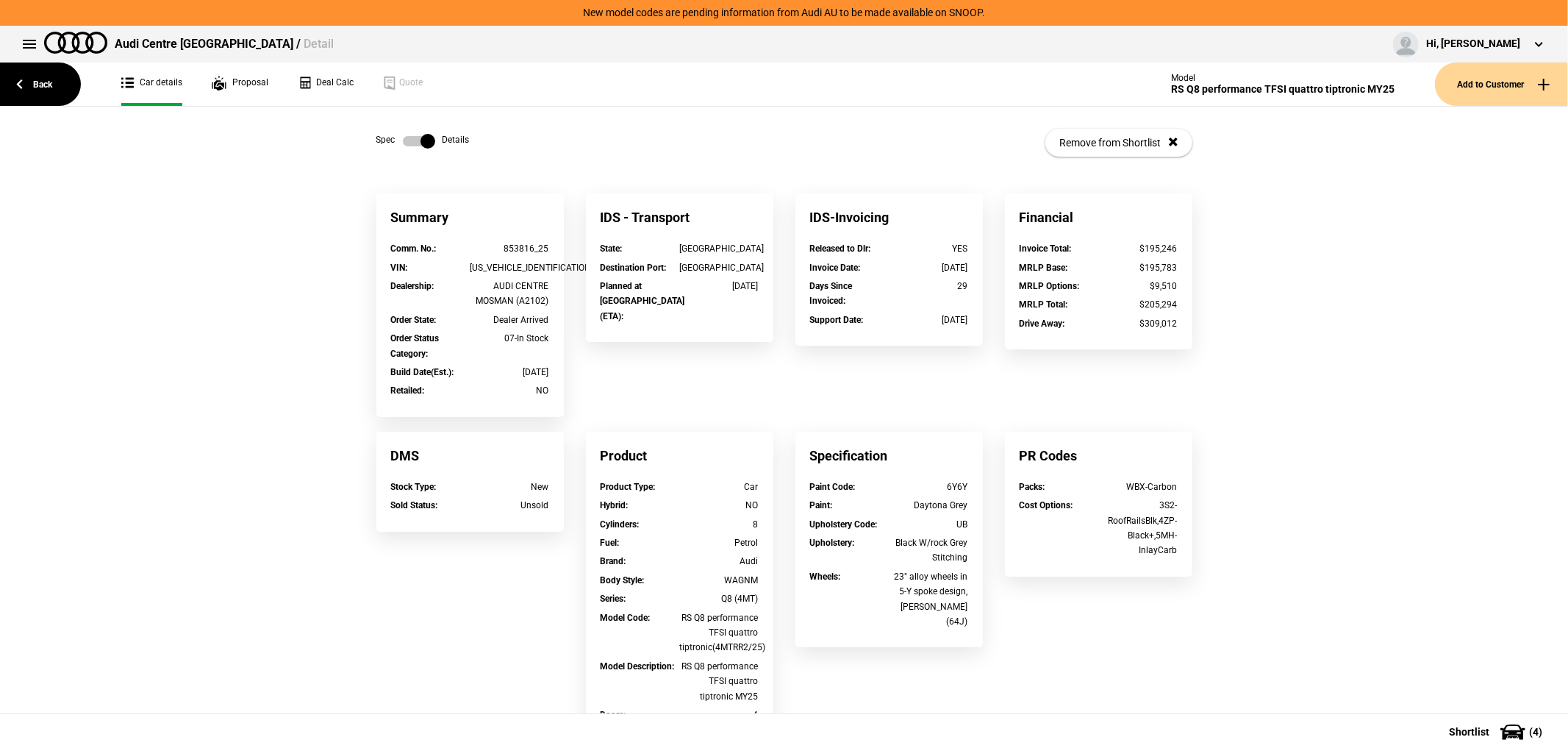
click at [332, 259] on div "Summary Comm. No. : 853816_25 VIN : WUAZZZF16SD041264 Dealership : AUDI CENTRE …" at bounding box center [784, 593] width 1568 height 800
click at [61, 93] on link "Back" at bounding box center [40, 84] width 81 height 43
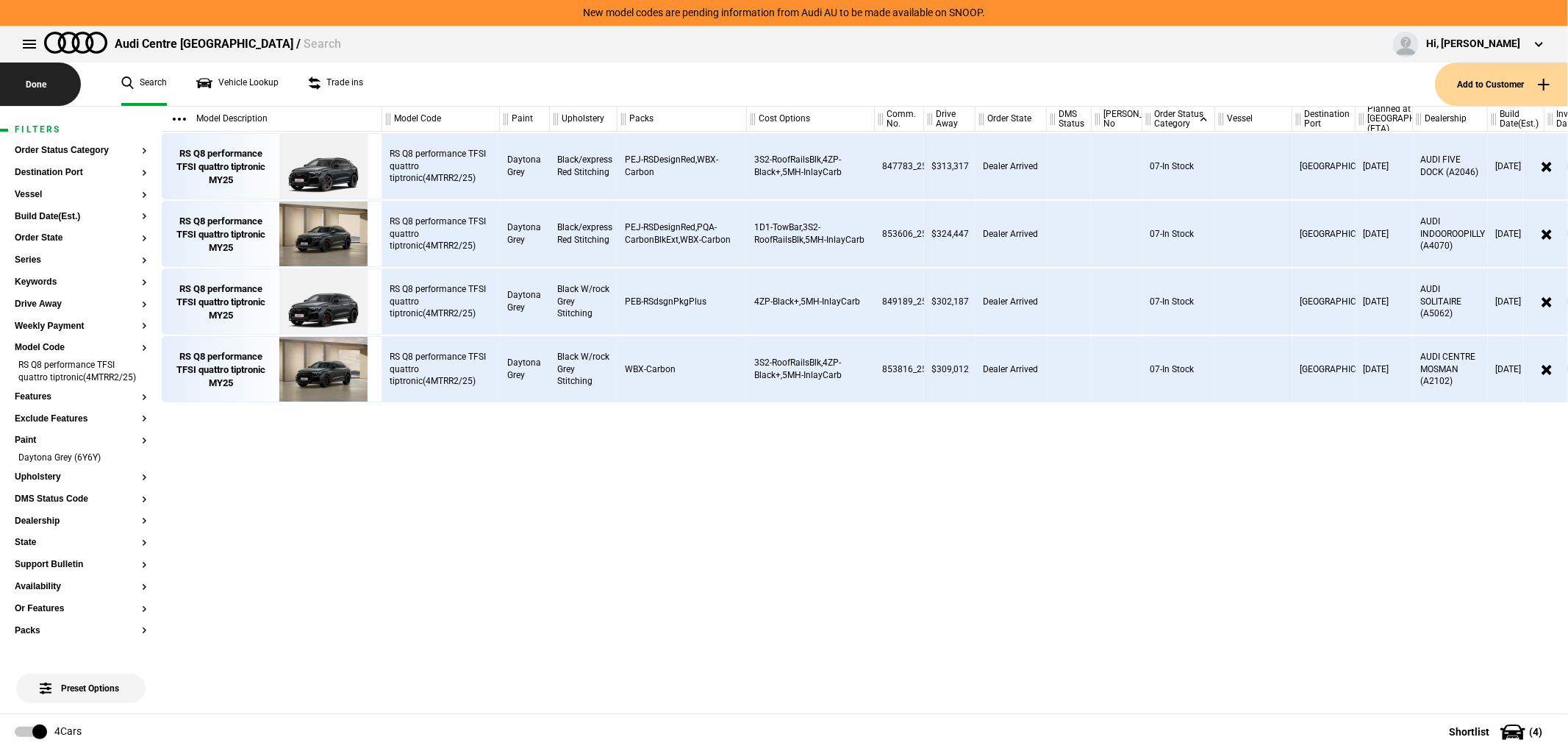
scroll to position [0, 24]
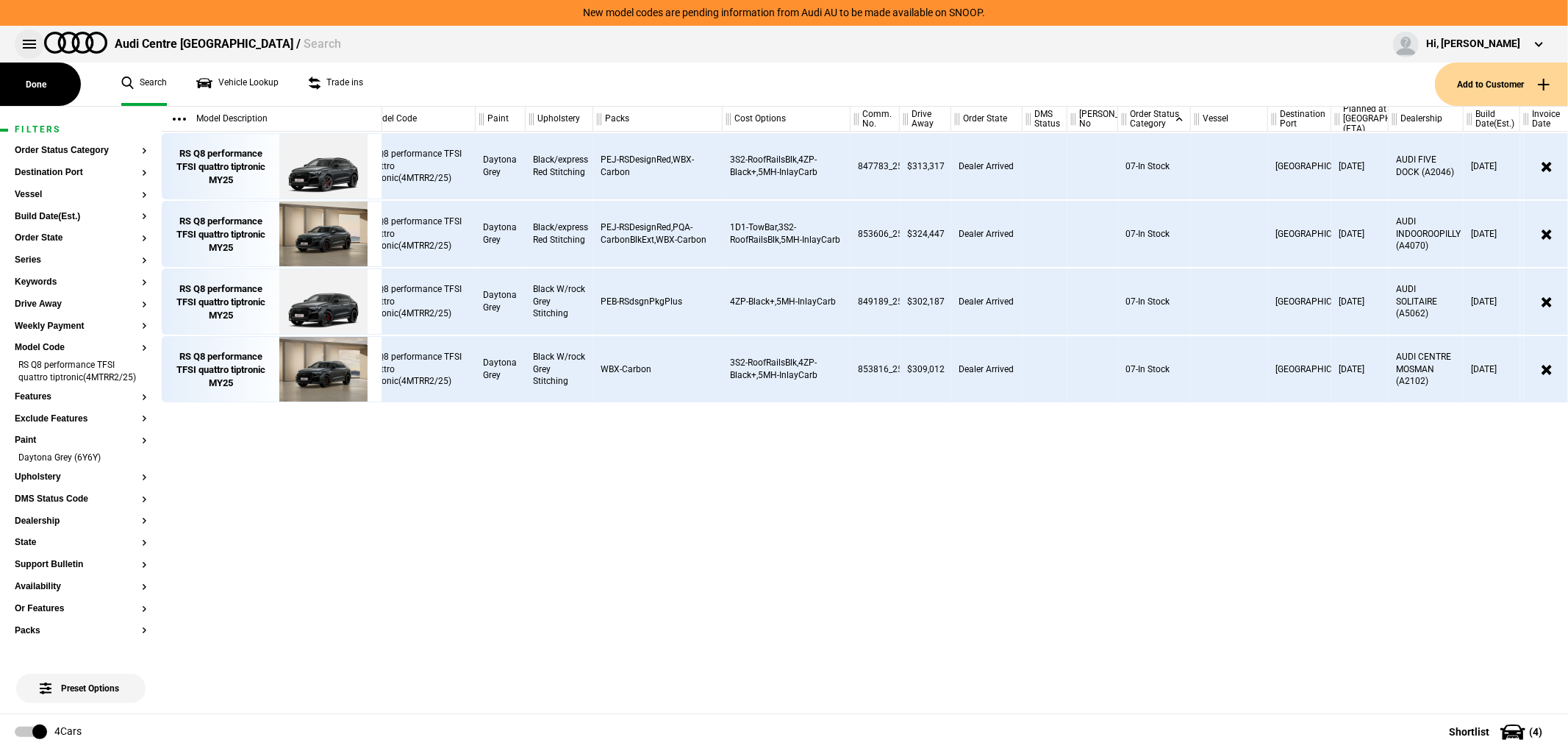
click at [30, 48] on button at bounding box center [29, 44] width 29 height 29
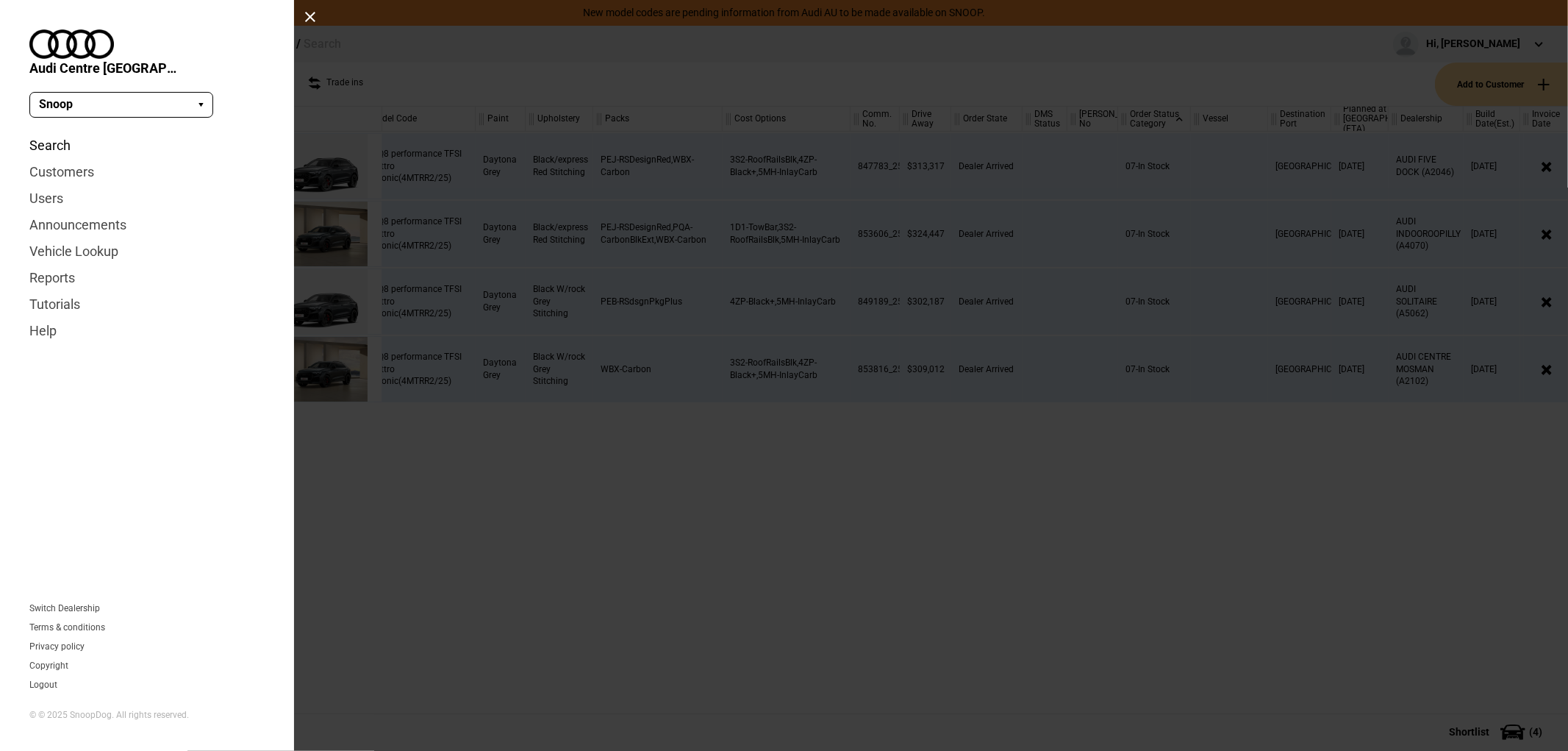
click at [54, 133] on link "Search" at bounding box center [147, 146] width 236 height 27
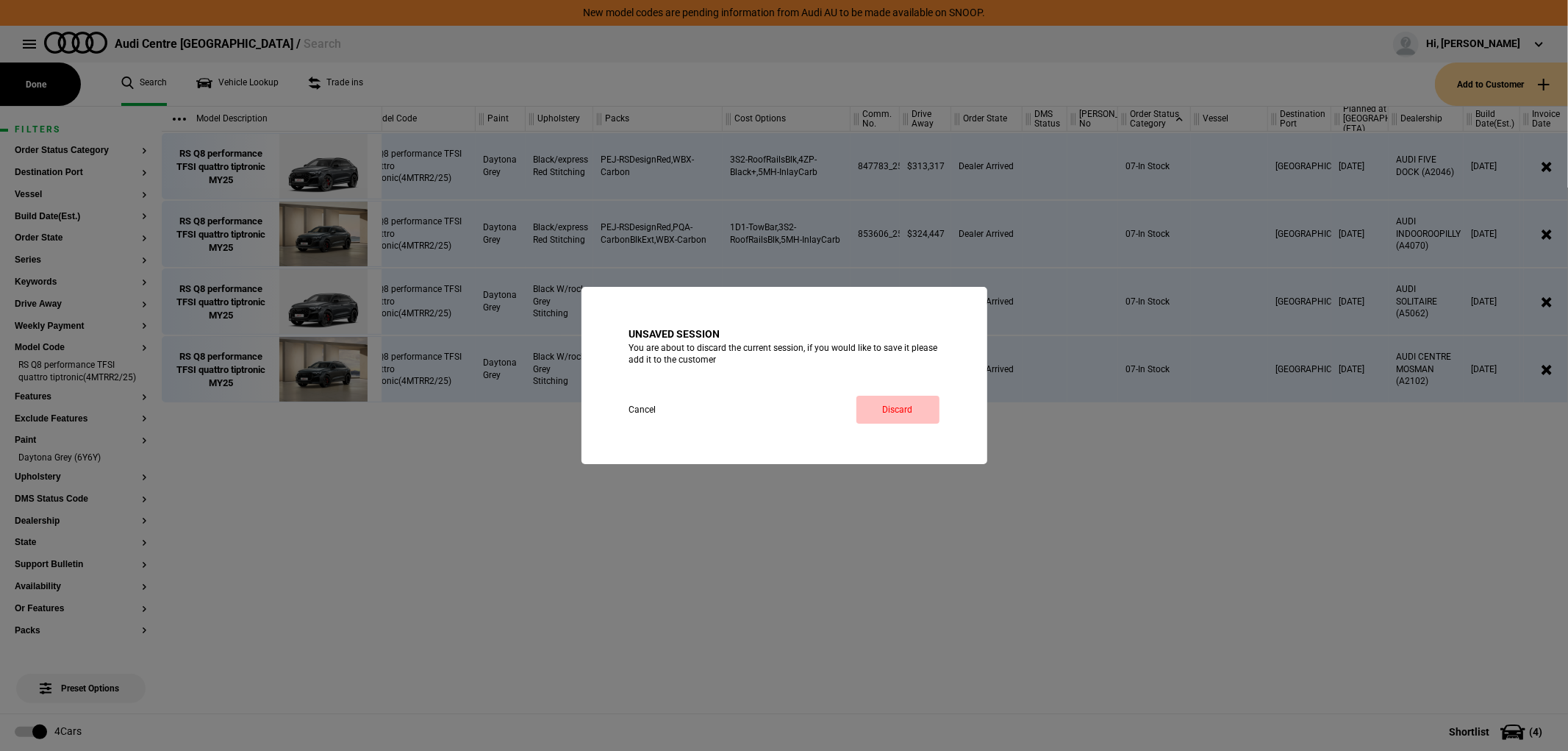
click at [891, 406] on link "Discard" at bounding box center [897, 409] width 83 height 28
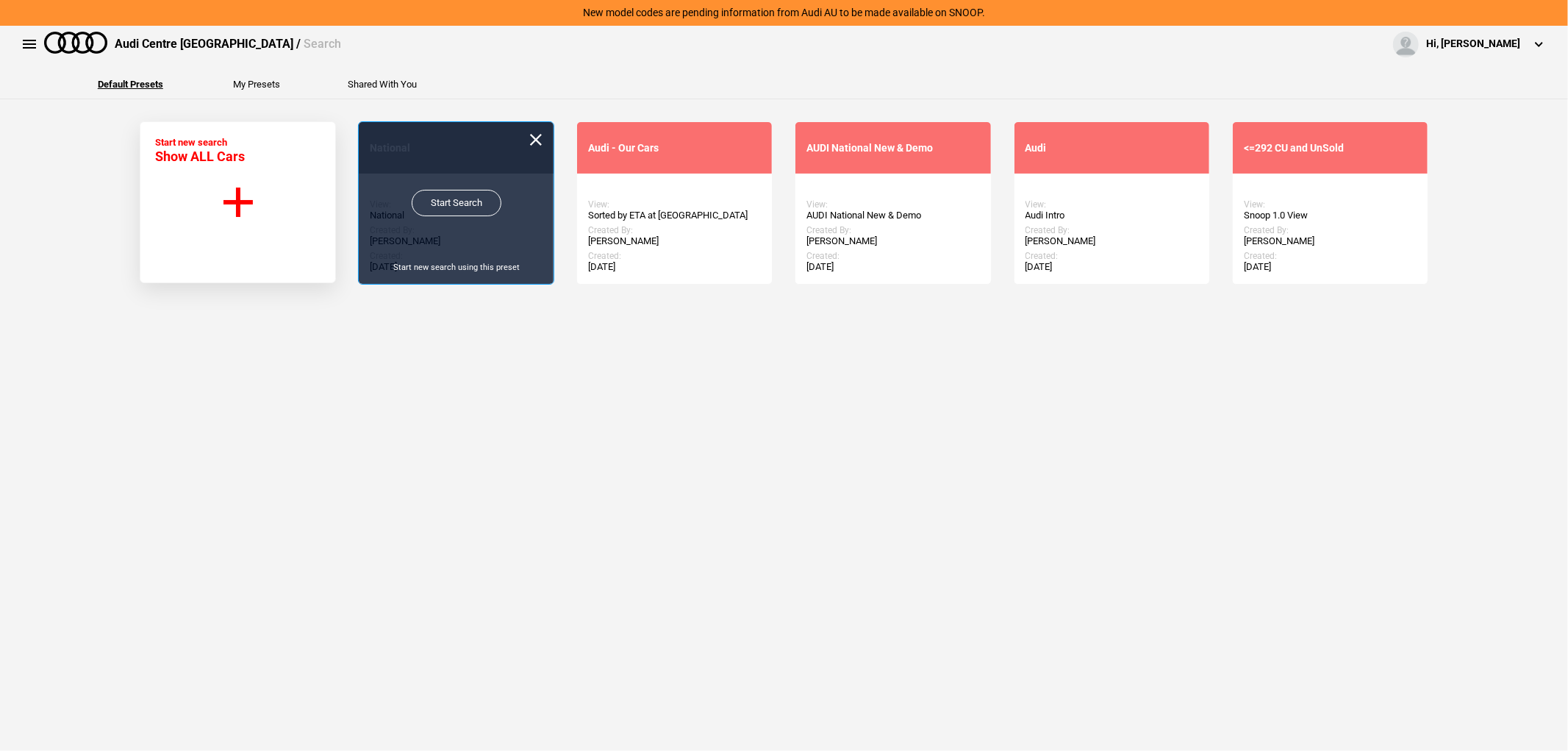
click at [467, 200] on link "Start Search" at bounding box center [456, 203] width 90 height 27
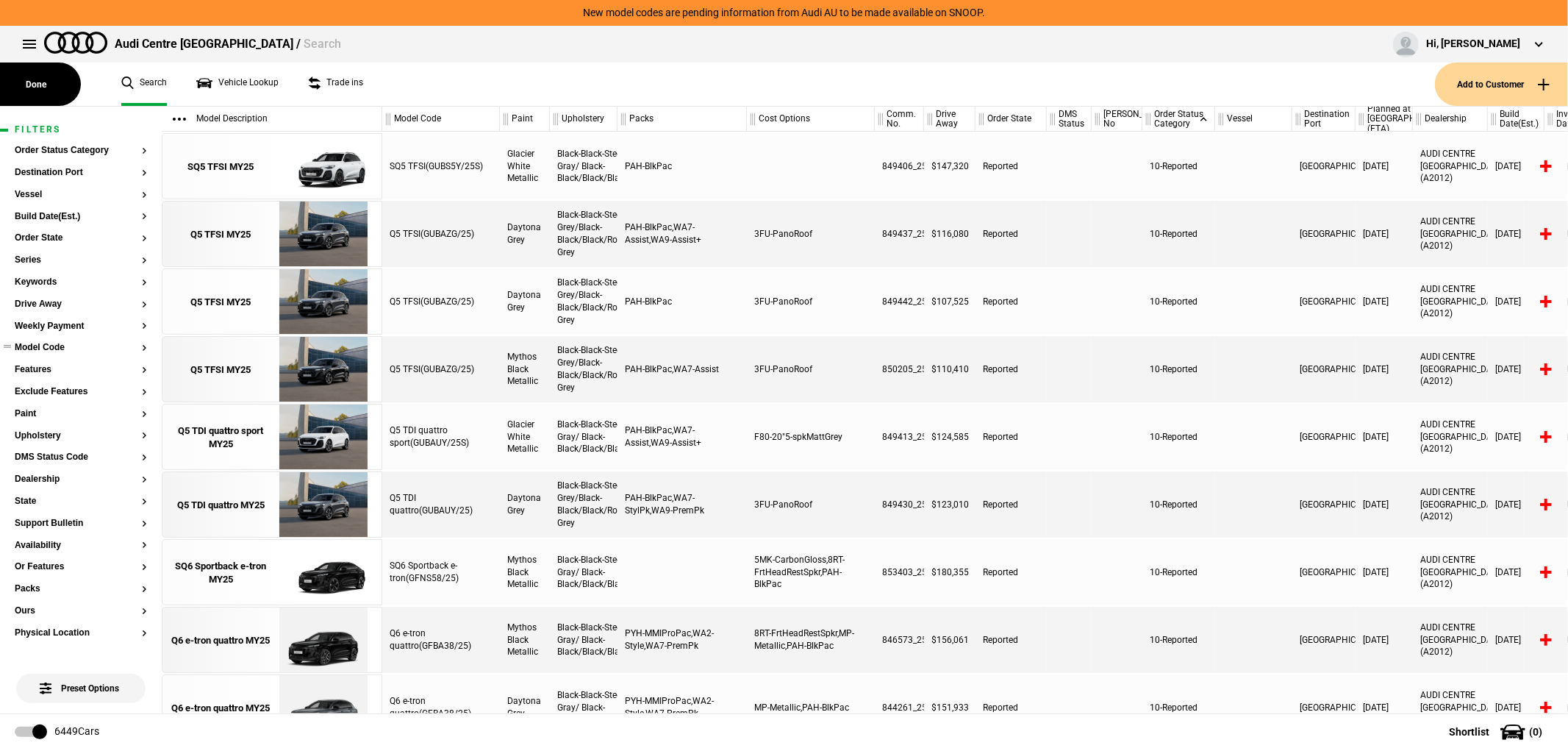
click at [52, 348] on button "Model Code" at bounding box center [81, 348] width 133 height 10
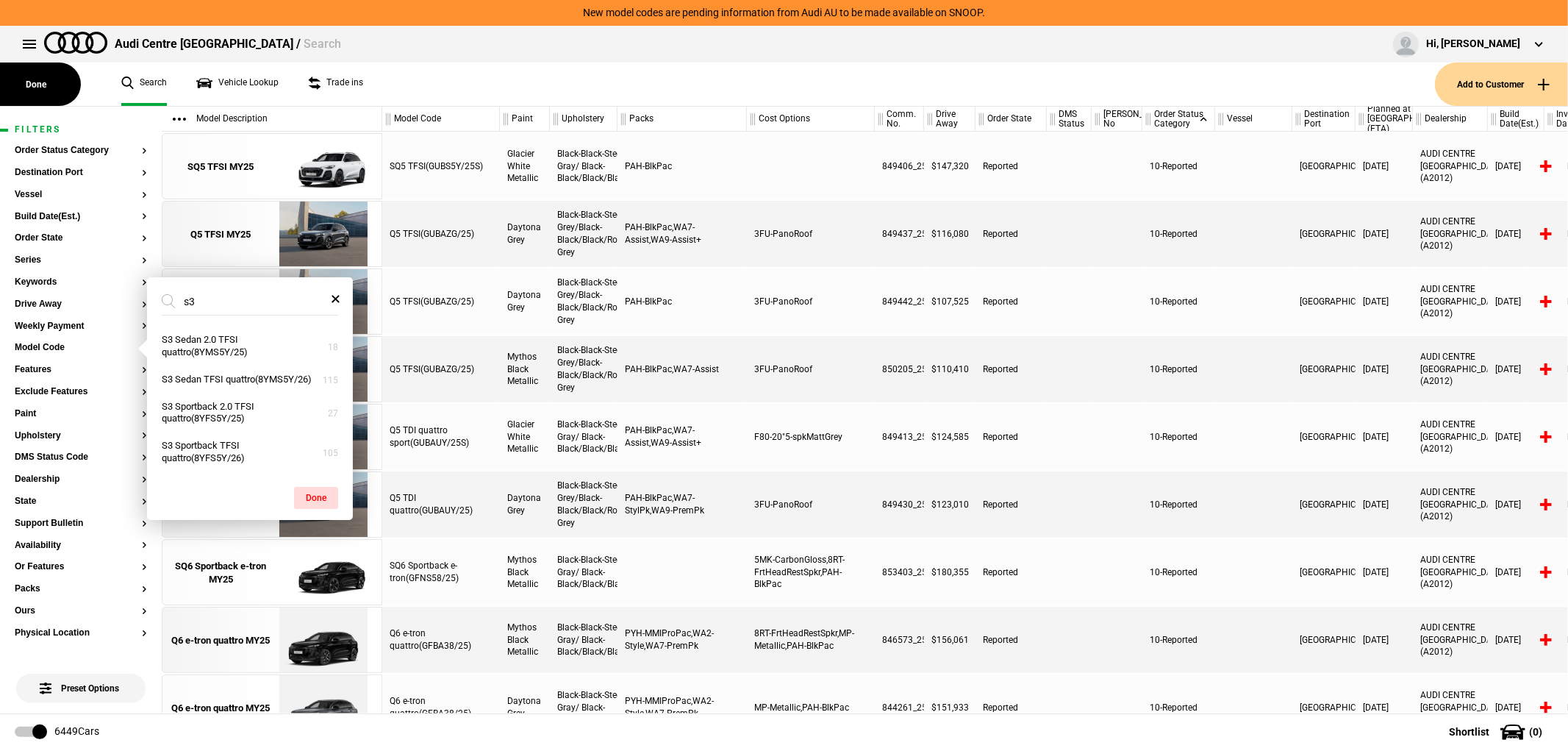
type input "s3"
click at [241, 338] on button "S3 Sedan 2.0 TFSI quattro(8YMS5Y/25)" at bounding box center [250, 346] width 206 height 40
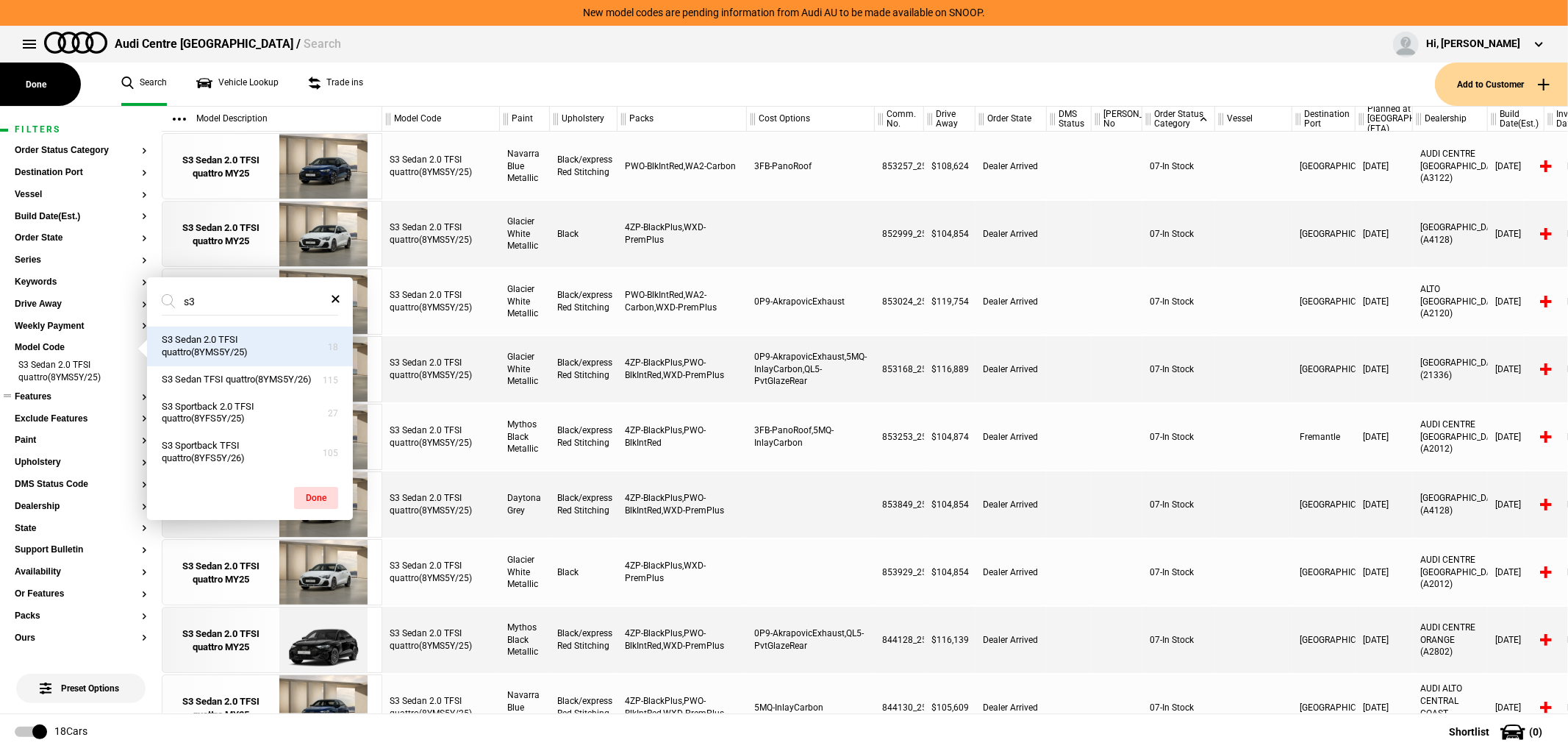
click at [62, 394] on button "Features" at bounding box center [81, 397] width 133 height 10
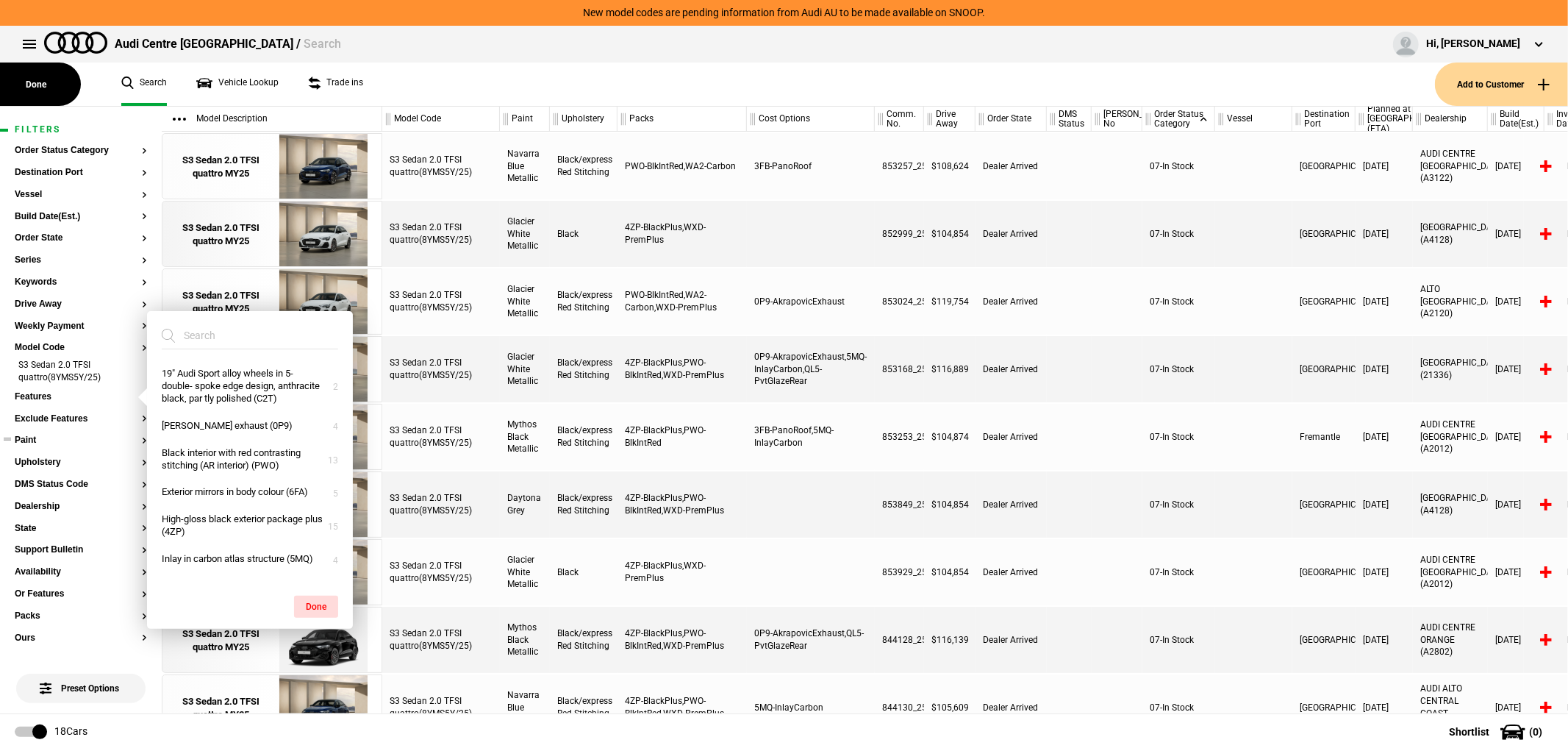
click at [55, 435] on button "Paint" at bounding box center [81, 440] width 133 height 10
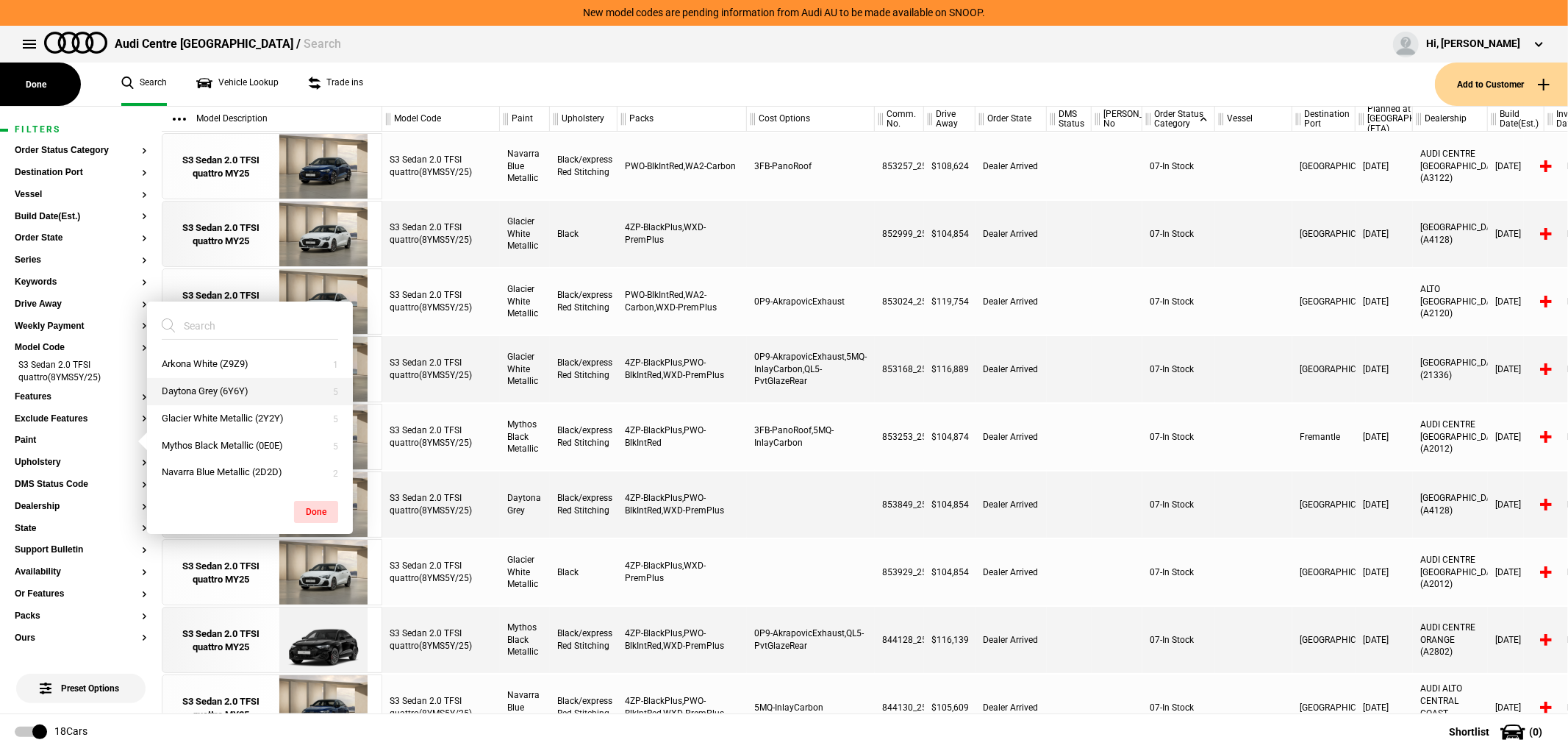
click at [249, 395] on button "Daytona Grey (6Y6Y)" at bounding box center [250, 391] width 206 height 27
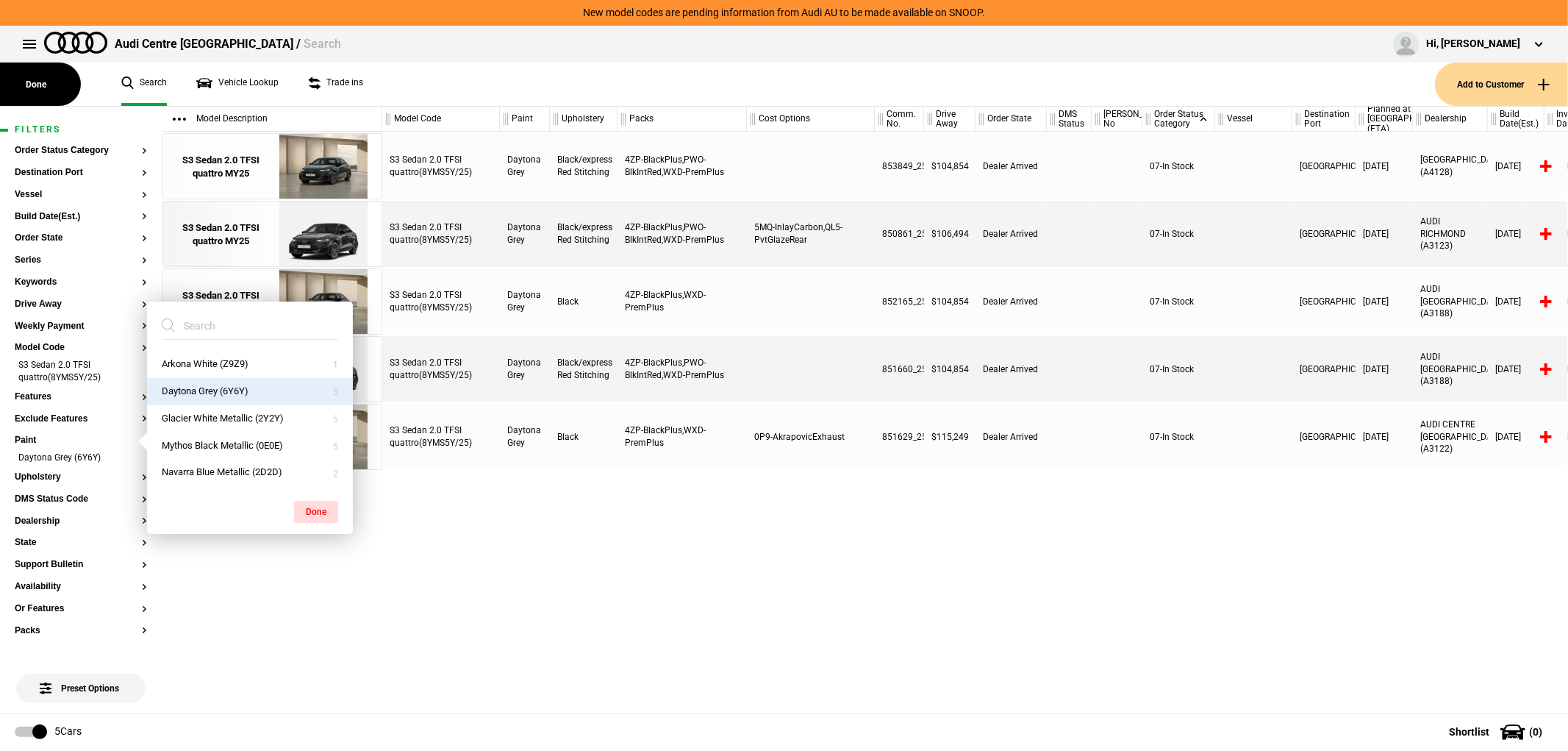
click at [904, 552] on div "S3 Sedan 2.0 TFSI quattro(8YMS5Y/25) Daytona Grey Black/express Red Stitching 4…" at bounding box center [975, 423] width 1186 height 582
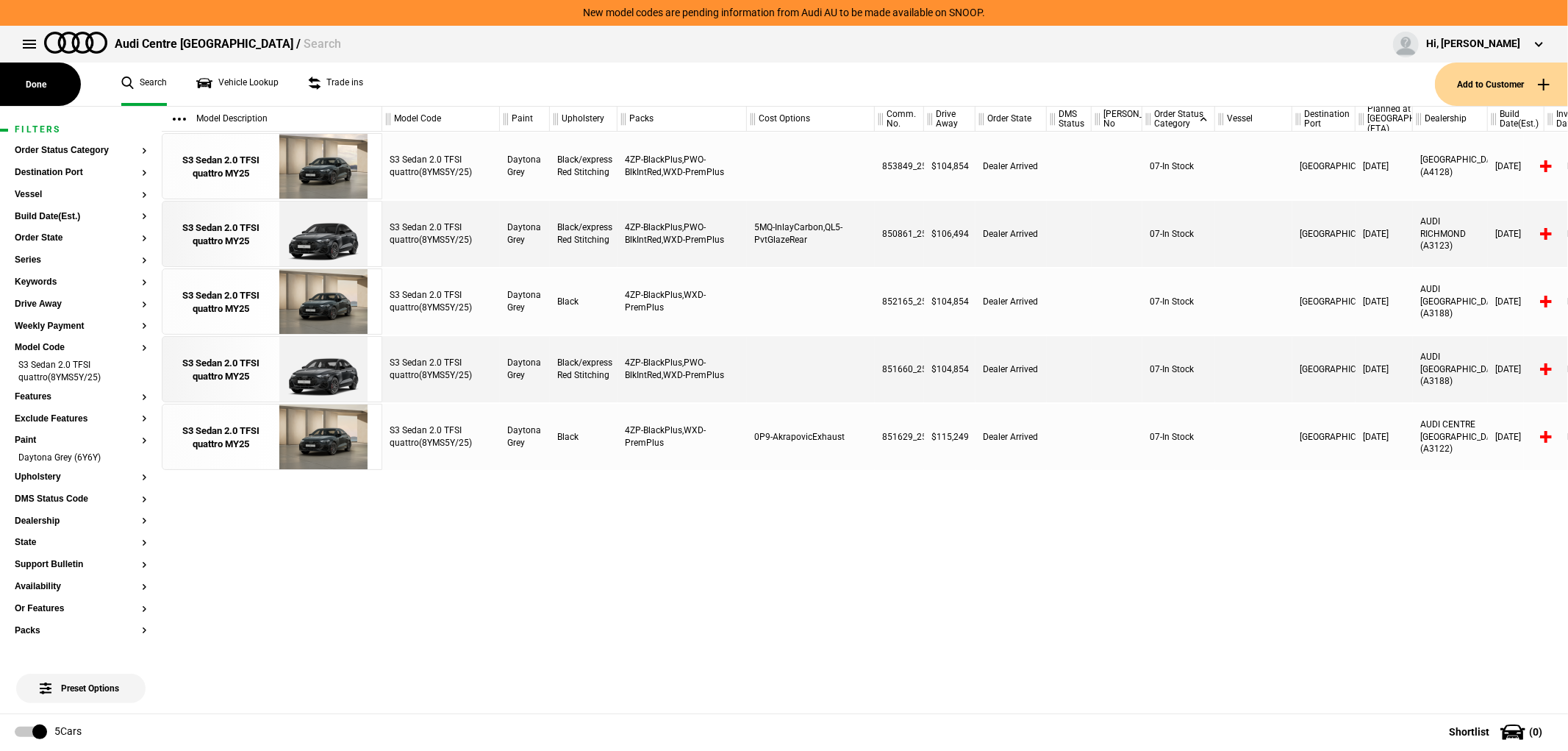
click at [1092, 608] on div "S3 Sedan 2.0 TFSI quattro(8YMS5Y/25) Daytona Grey Black/express Red Stitching 4…" at bounding box center [975, 423] width 1186 height 582
click at [30, 46] on button at bounding box center [29, 44] width 29 height 29
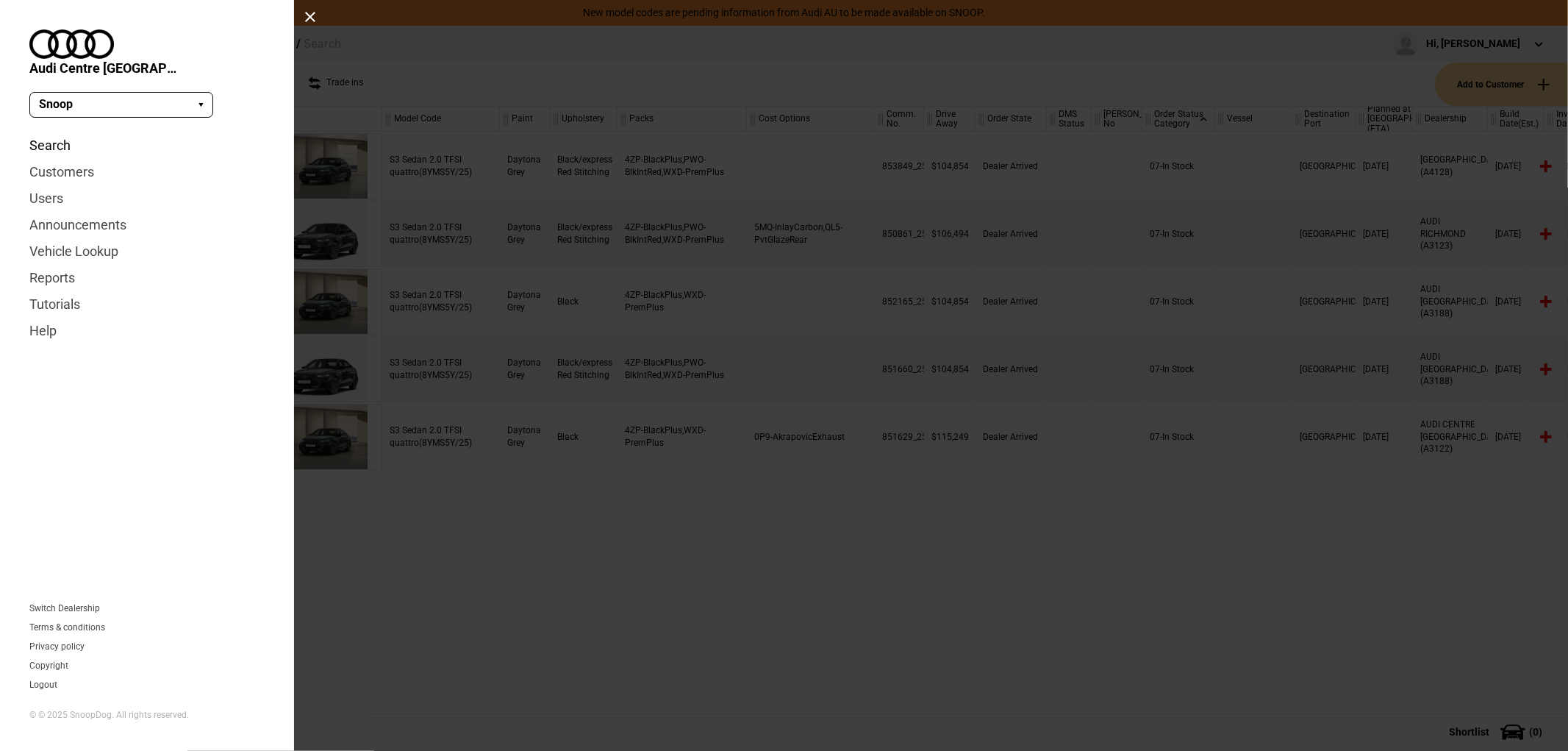
click at [50, 133] on link "Search" at bounding box center [147, 146] width 236 height 27
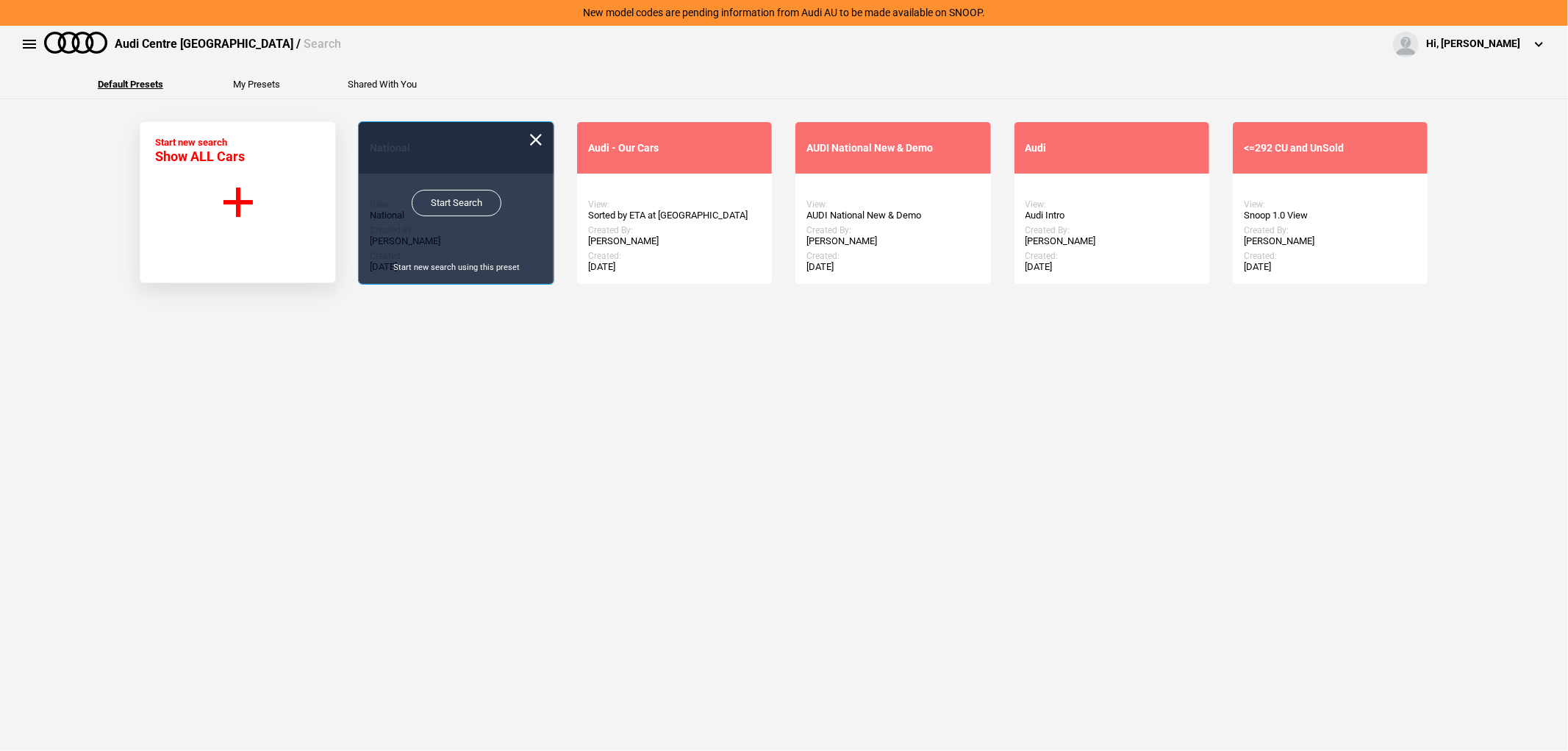
click at [466, 201] on link "Start Search" at bounding box center [456, 203] width 90 height 27
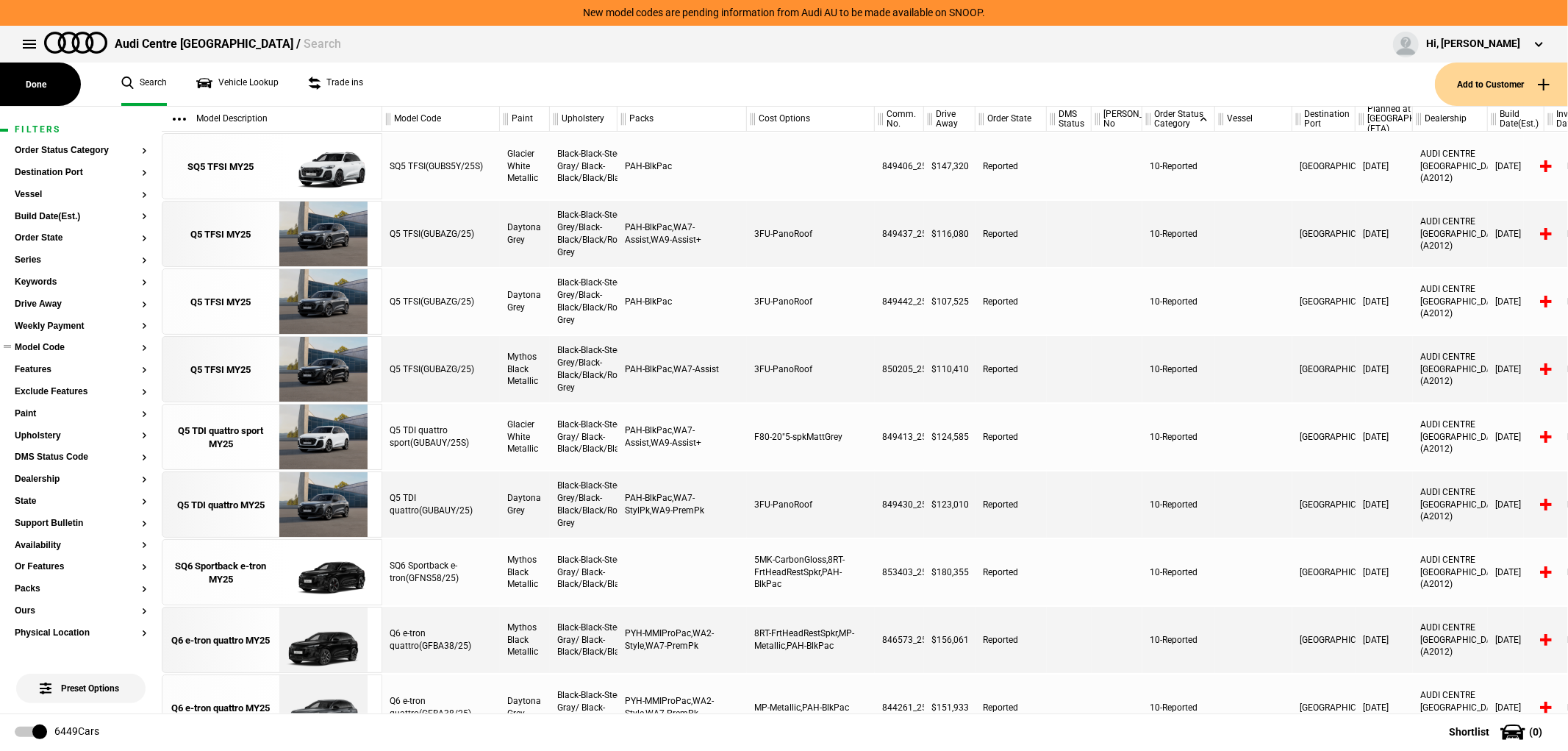
click at [43, 351] on button "Model Code" at bounding box center [81, 348] width 133 height 10
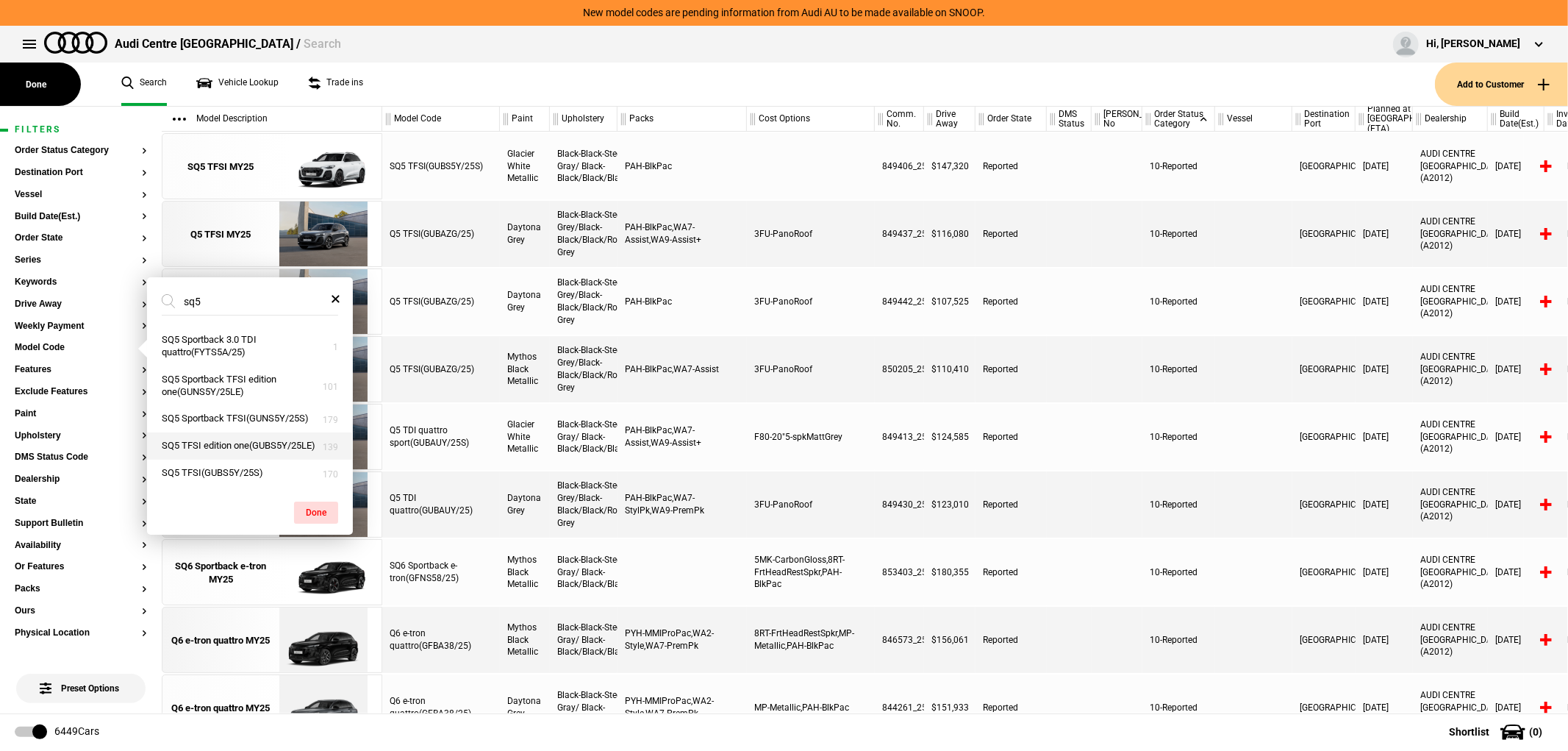
type input "sq5"
click at [282, 445] on button "SQ5 TFSI edition one(GUBS5Y/25LE)" at bounding box center [250, 445] width 206 height 27
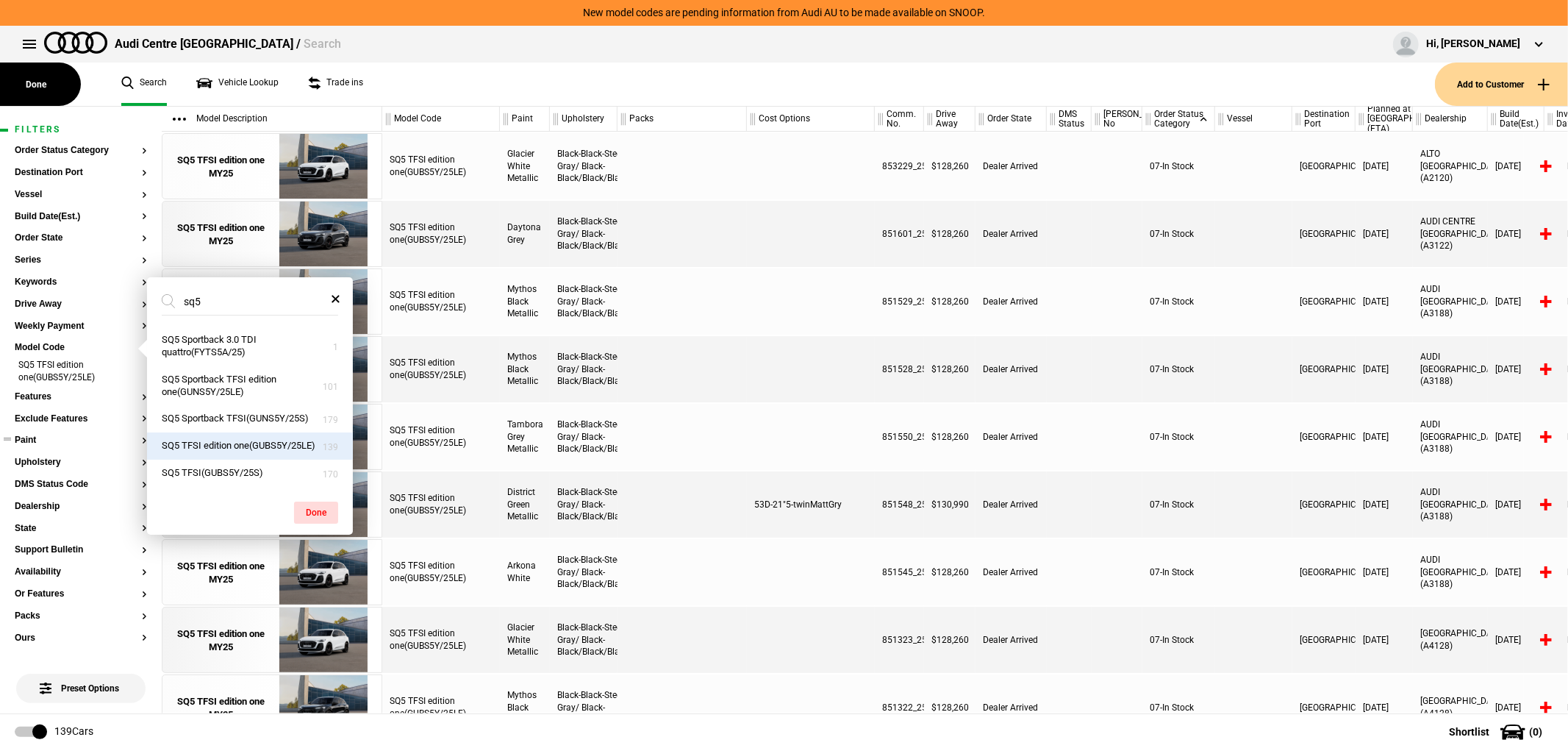
click at [48, 442] on button "Paint" at bounding box center [81, 440] width 133 height 10
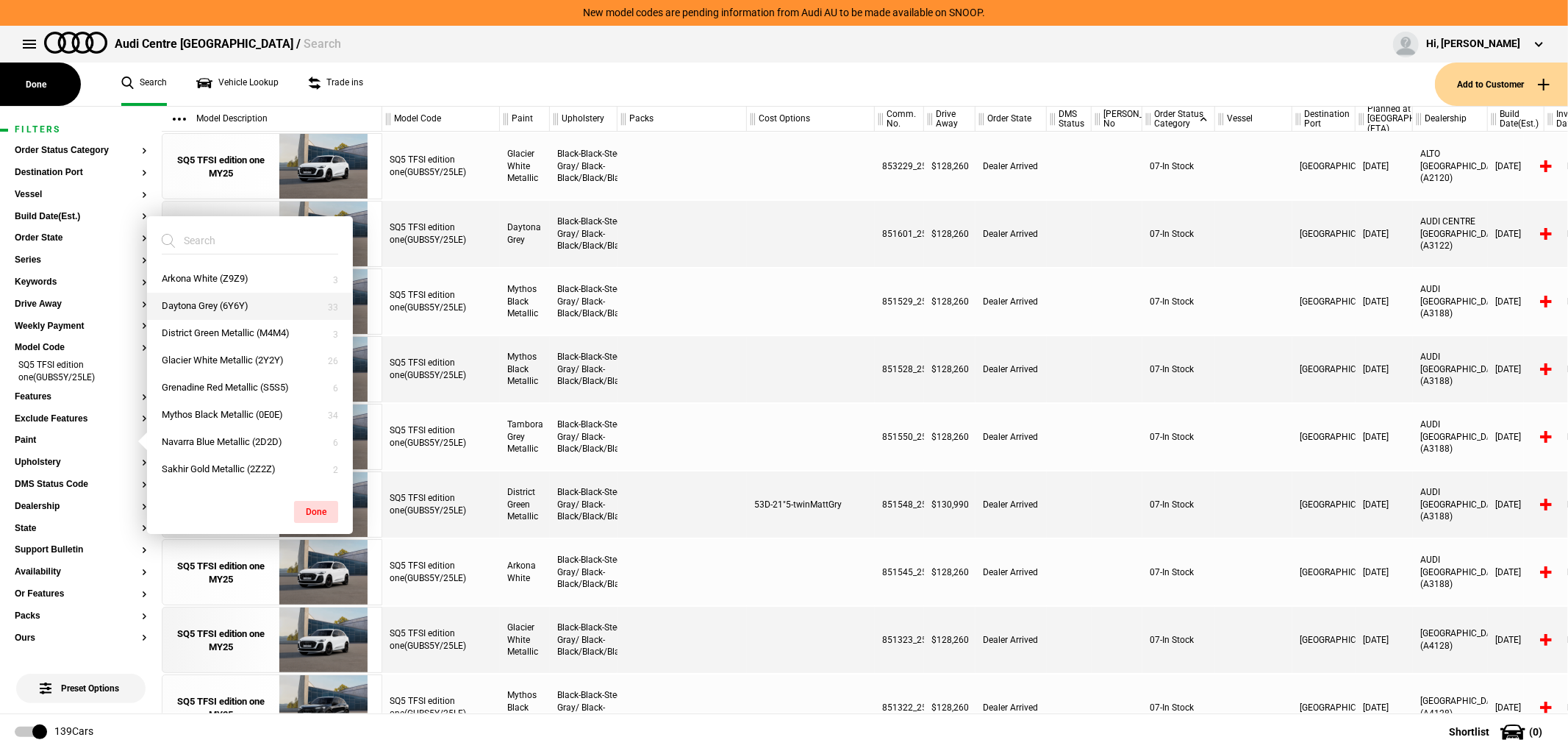
click at [207, 298] on button "Daytona Grey (6Y6Y)" at bounding box center [250, 306] width 206 height 27
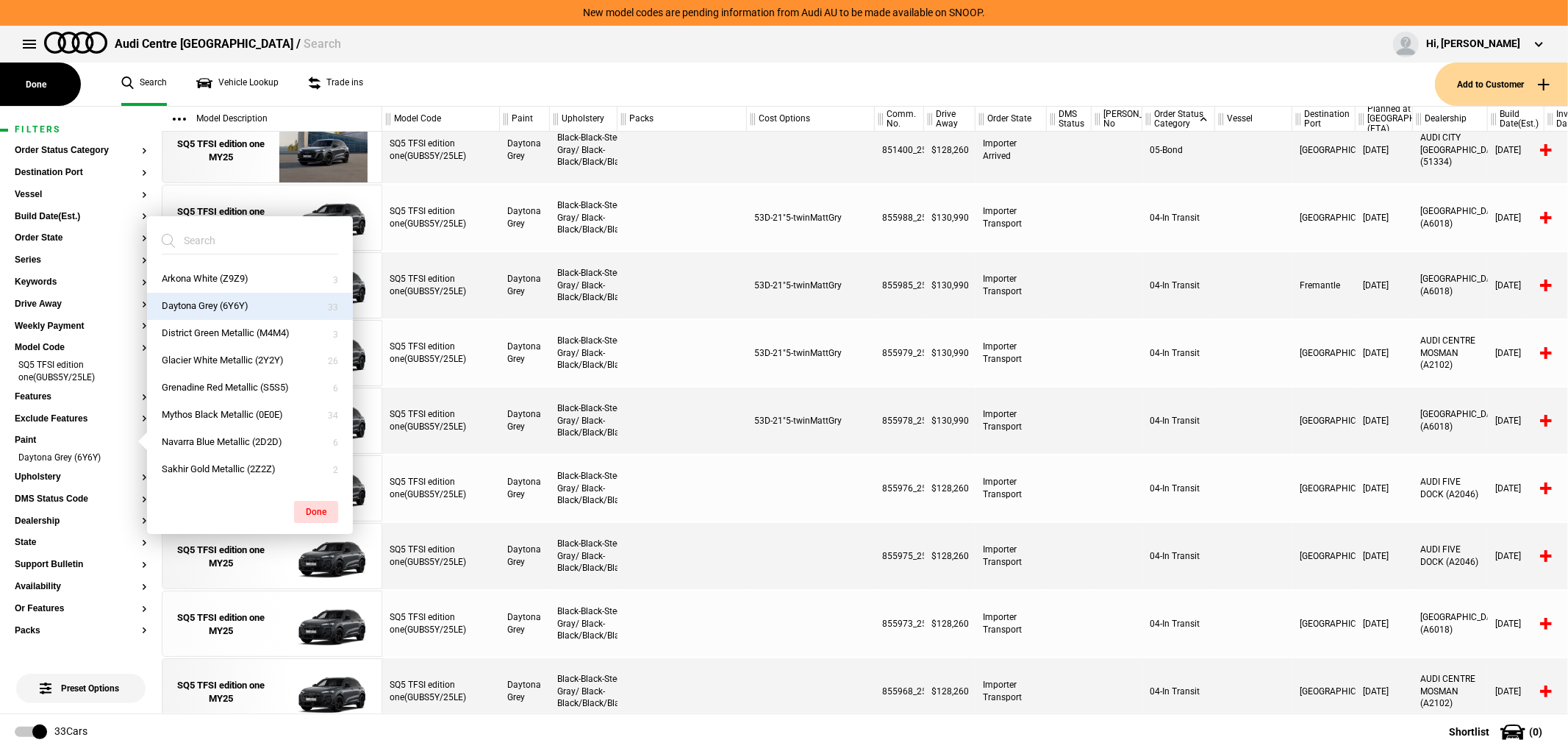
scroll to position [571, 0]
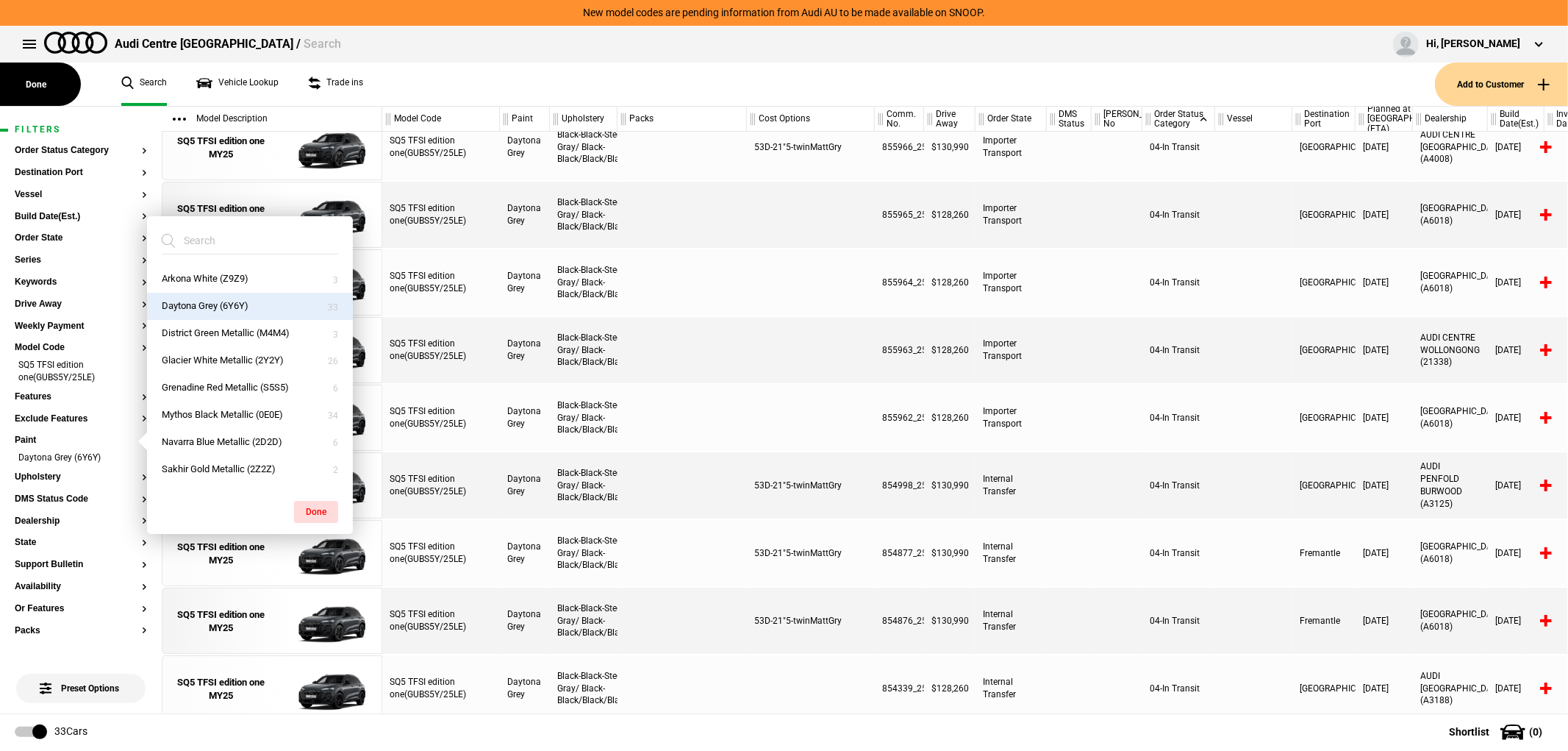
click at [1106, 390] on div at bounding box center [1117, 417] width 51 height 66
